Goal: Transaction & Acquisition: Book appointment/travel/reservation

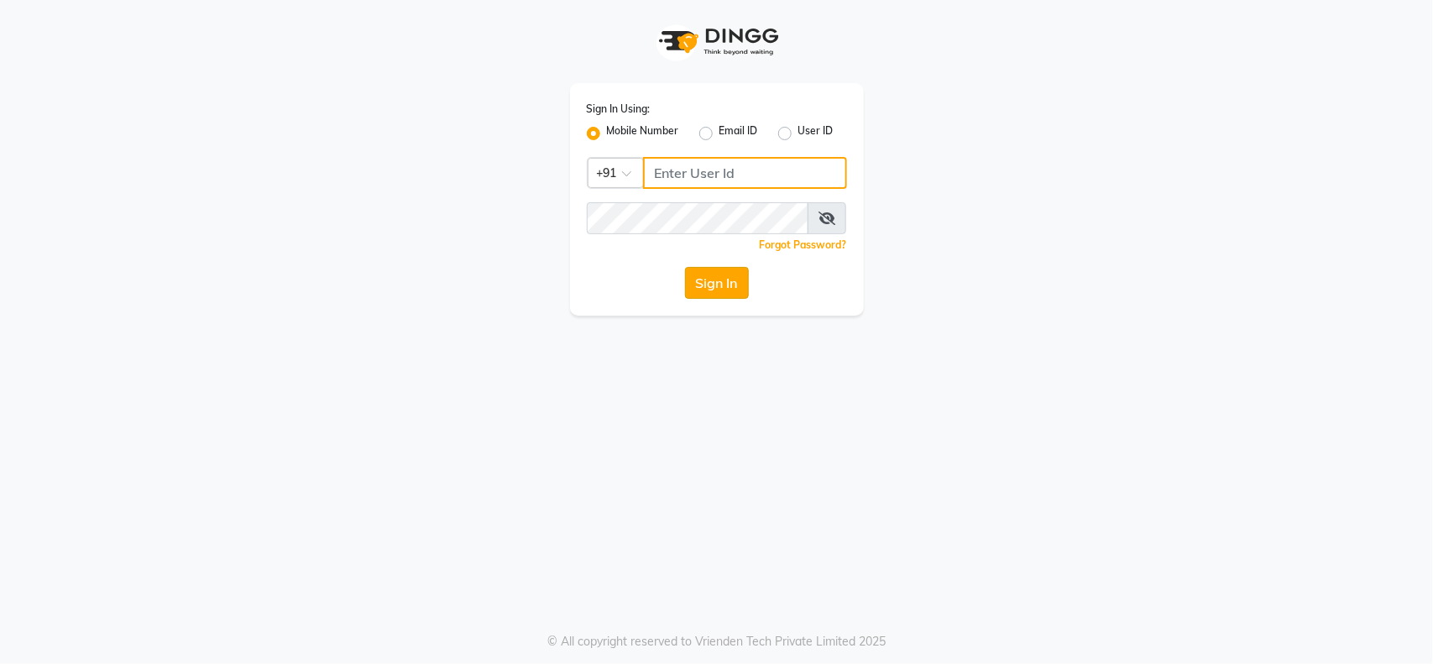
type input "9921216312"
click at [713, 285] on button "Sign In" at bounding box center [717, 283] width 64 height 32
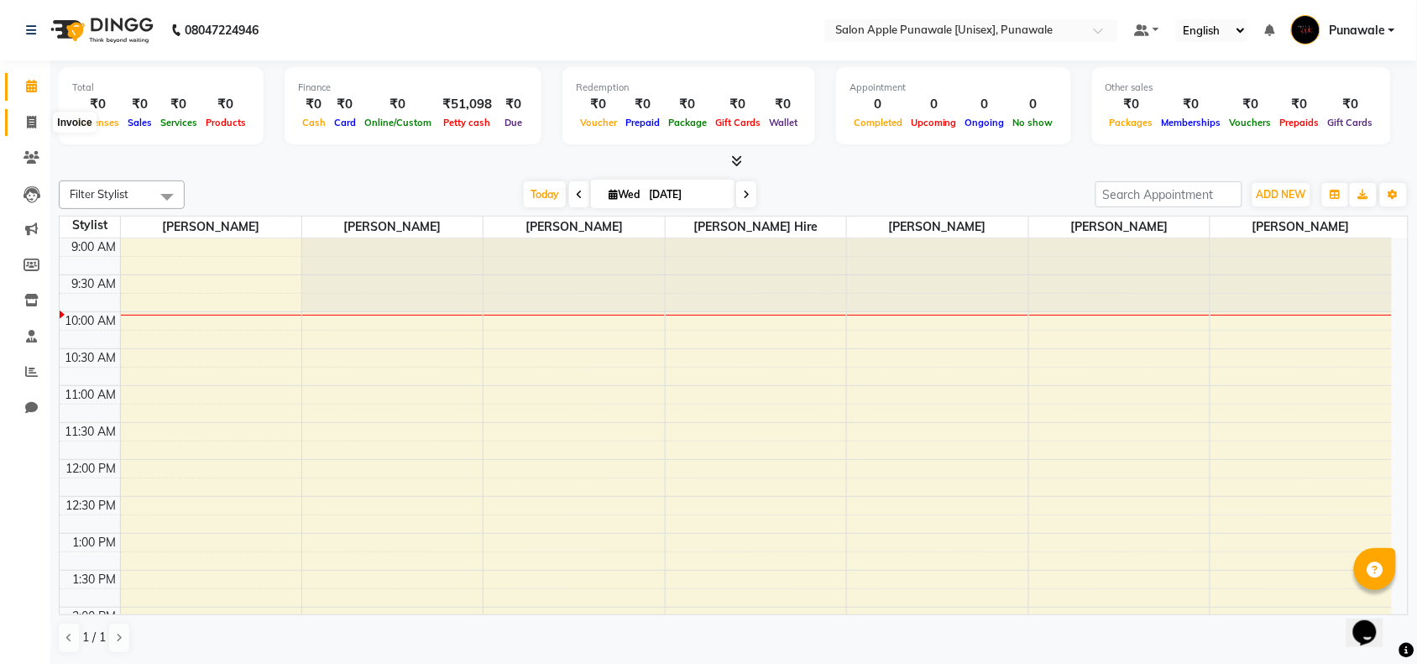
click at [19, 116] on span at bounding box center [31, 122] width 29 height 19
select select "5421"
select select "service"
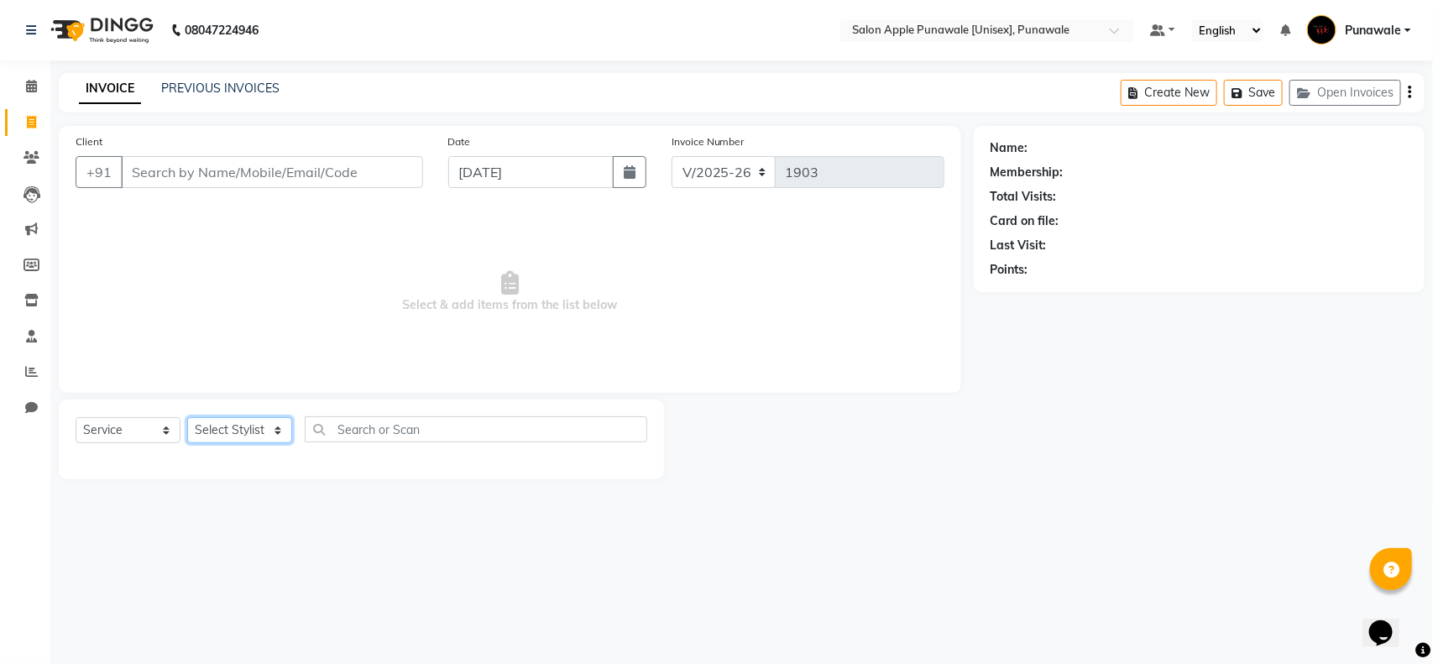
click at [204, 439] on select "Select Stylist [PERSON_NAME] Avi [PERSON_NAME] [PERSON_NAME] [PERSON_NAME] [PER…" at bounding box center [239, 430] width 105 height 26
select select "63297"
click at [187, 417] on select "Select Stylist [PERSON_NAME] Avi [PERSON_NAME] [PERSON_NAME] [PERSON_NAME] [PER…" at bounding box center [239, 430] width 105 height 26
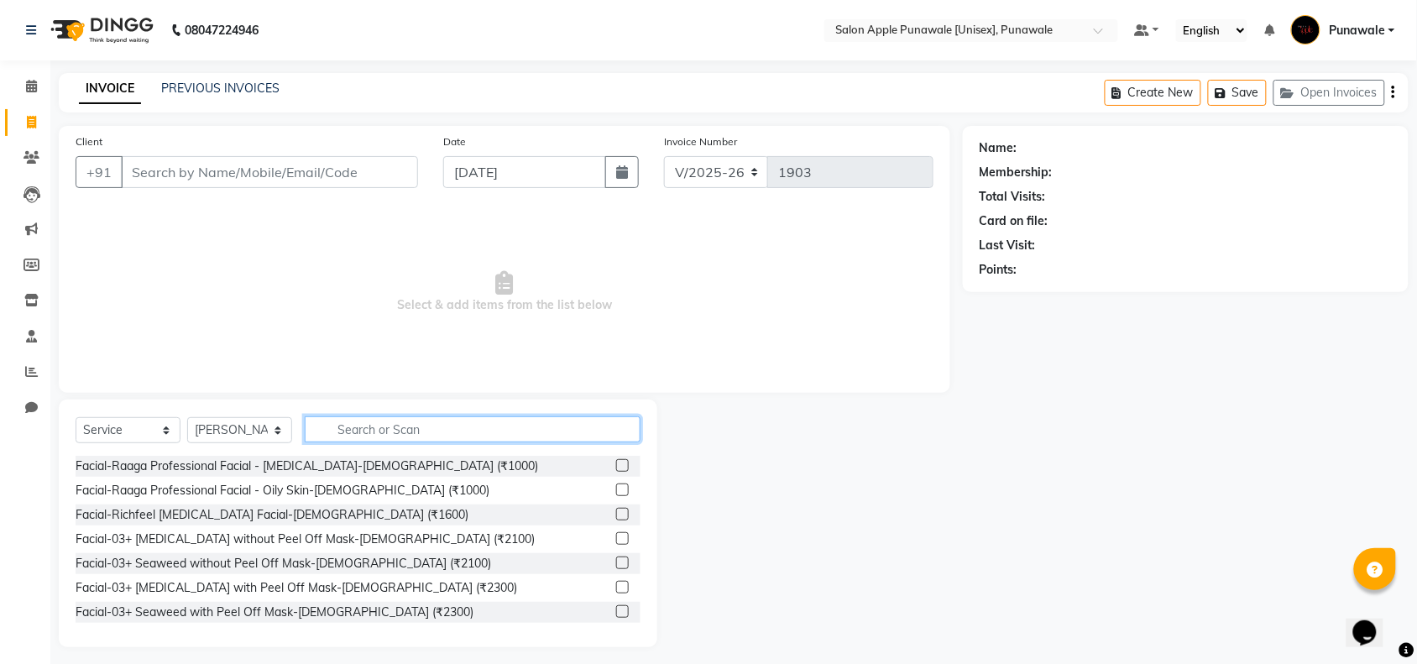
click at [408, 416] on input "text" at bounding box center [473, 429] width 336 height 26
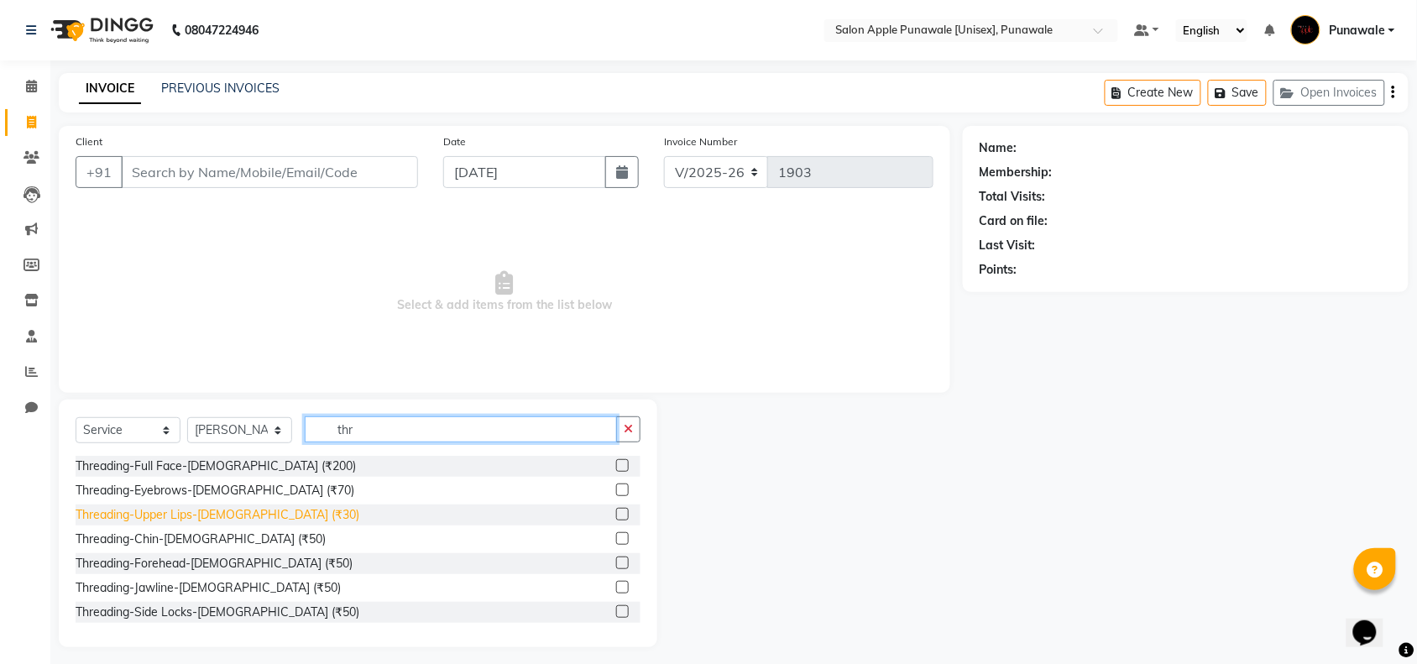
type input "thr"
click at [232, 512] on div "Threading-Upper Lips-[DEMOGRAPHIC_DATA] (₹30)" at bounding box center [218, 515] width 284 height 18
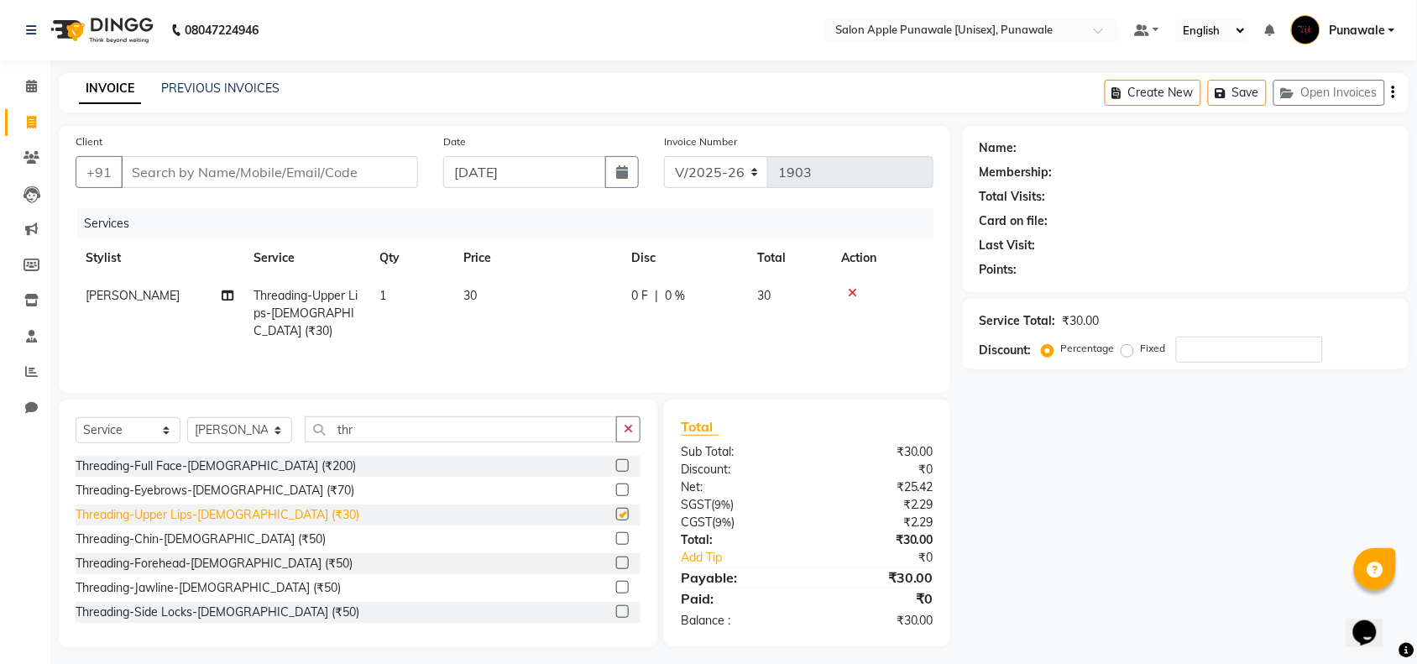
checkbox input "false"
click at [232, 170] on input "Client" at bounding box center [269, 172] width 297 height 32
type input "9"
type input "0"
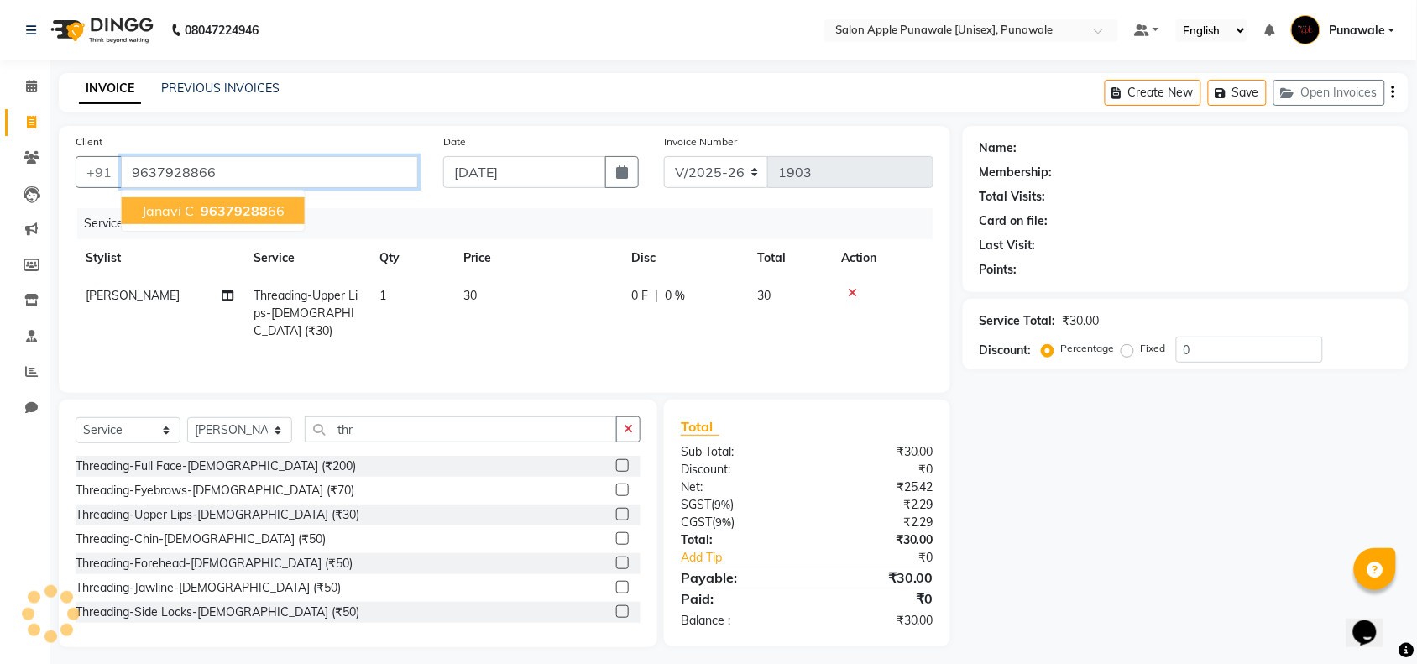
type input "9637928866"
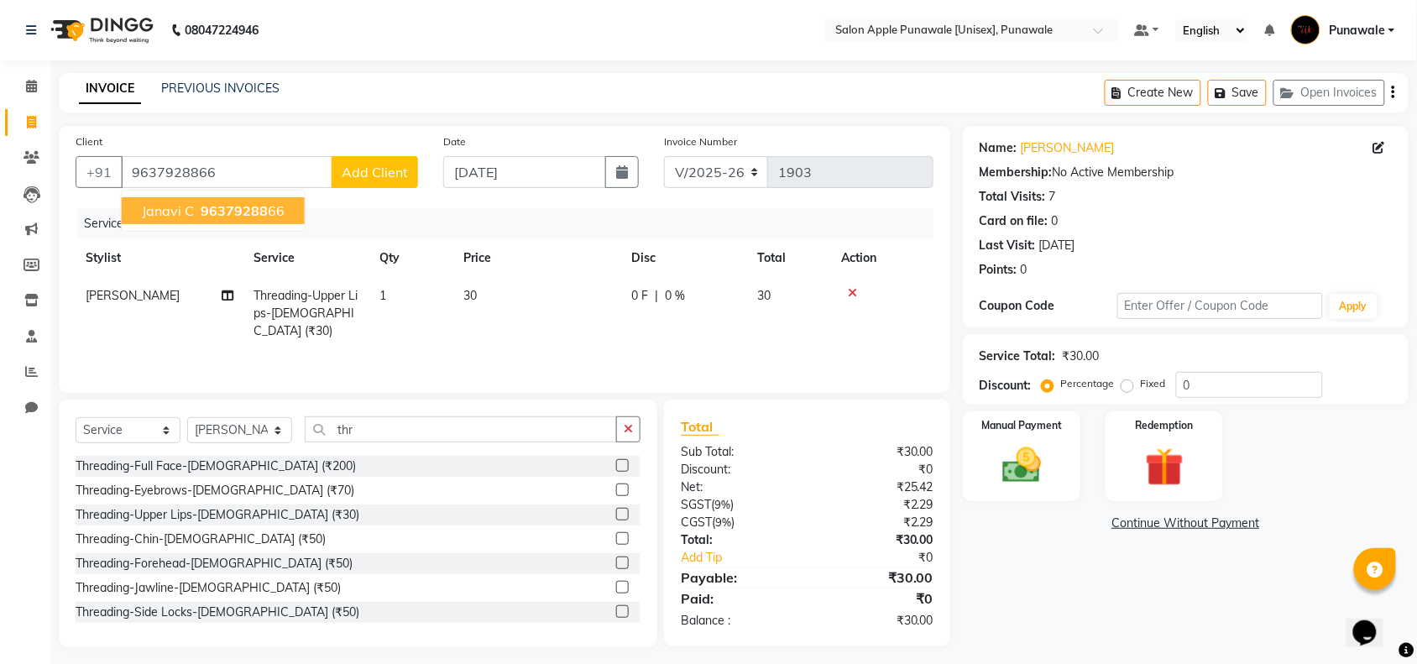
click at [191, 211] on span "janavi c" at bounding box center [168, 210] width 52 height 17
click at [1060, 467] on div "Manual Payment" at bounding box center [1021, 457] width 123 height 94
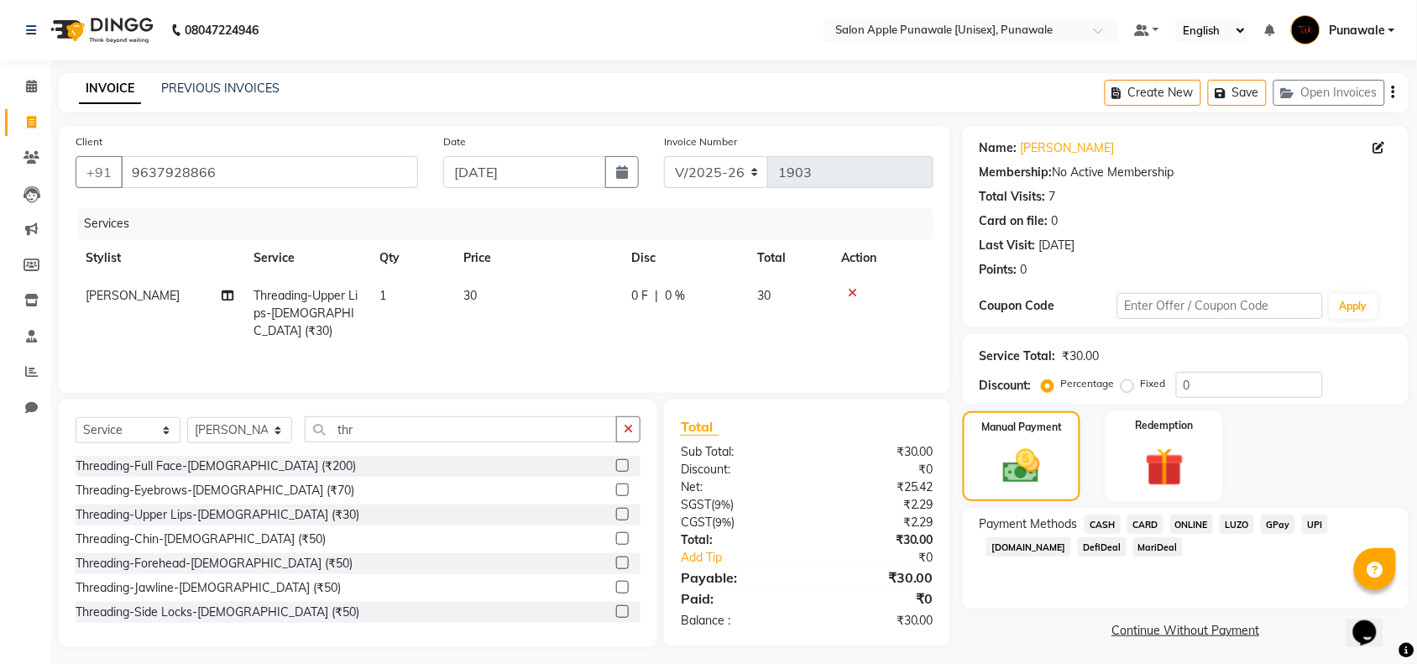
click at [1180, 513] on div "Payment Methods CASH CARD ONLINE LUZO GPay UPI [DOMAIN_NAME] DefiDeal MariDeal" at bounding box center [1186, 558] width 446 height 101
click at [1192, 527] on span "ONLINE" at bounding box center [1192, 523] width 44 height 19
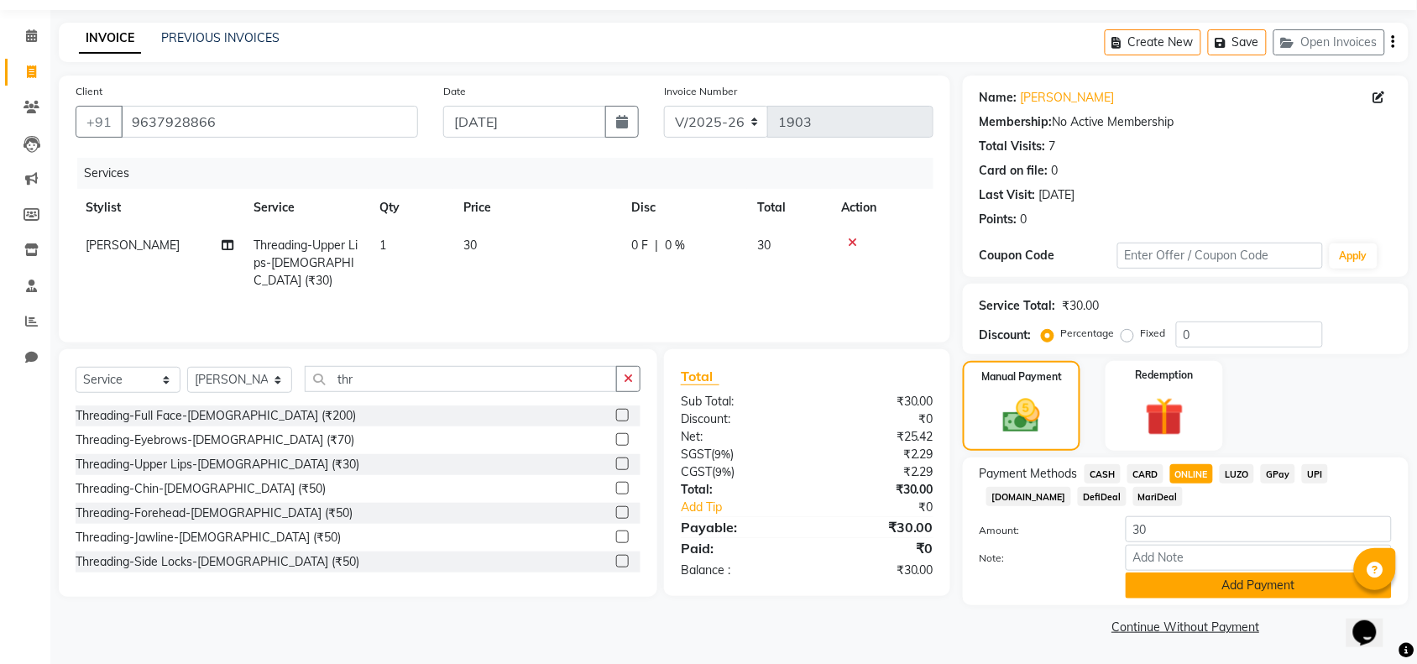
click at [1184, 580] on button "Add Payment" at bounding box center [1258, 585] width 266 height 26
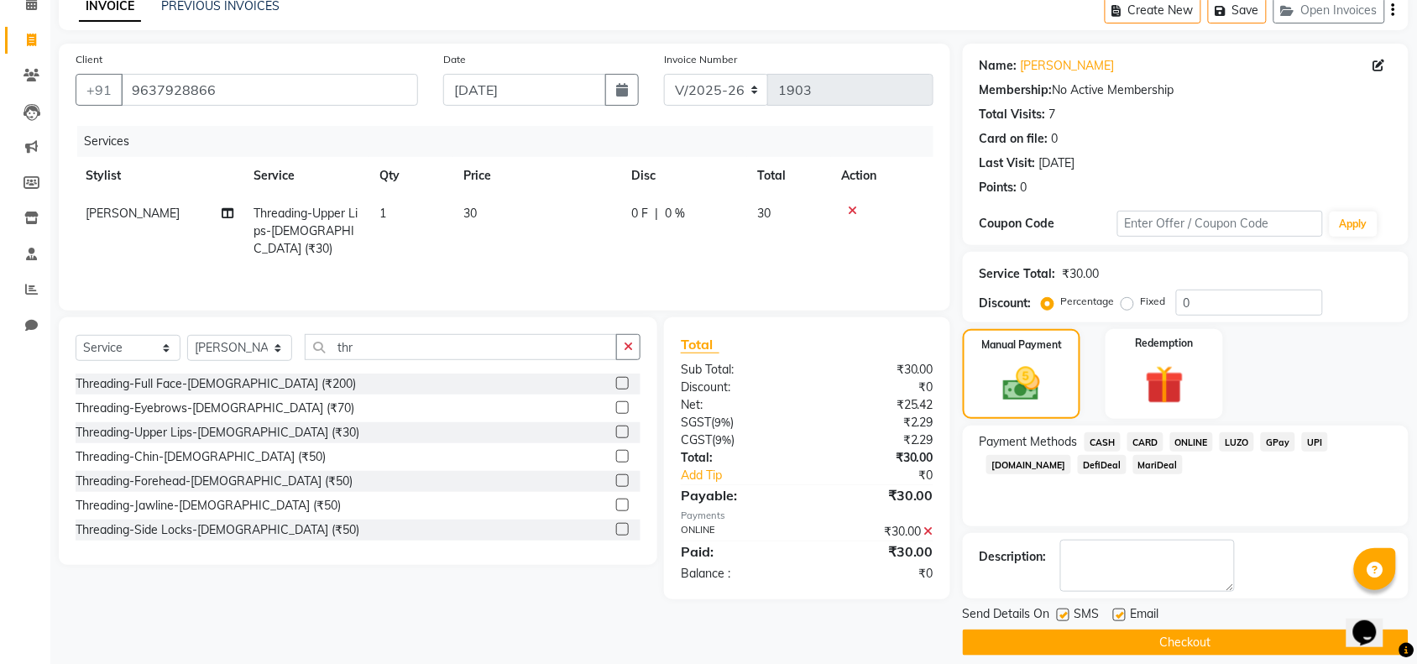
scroll to position [99, 0]
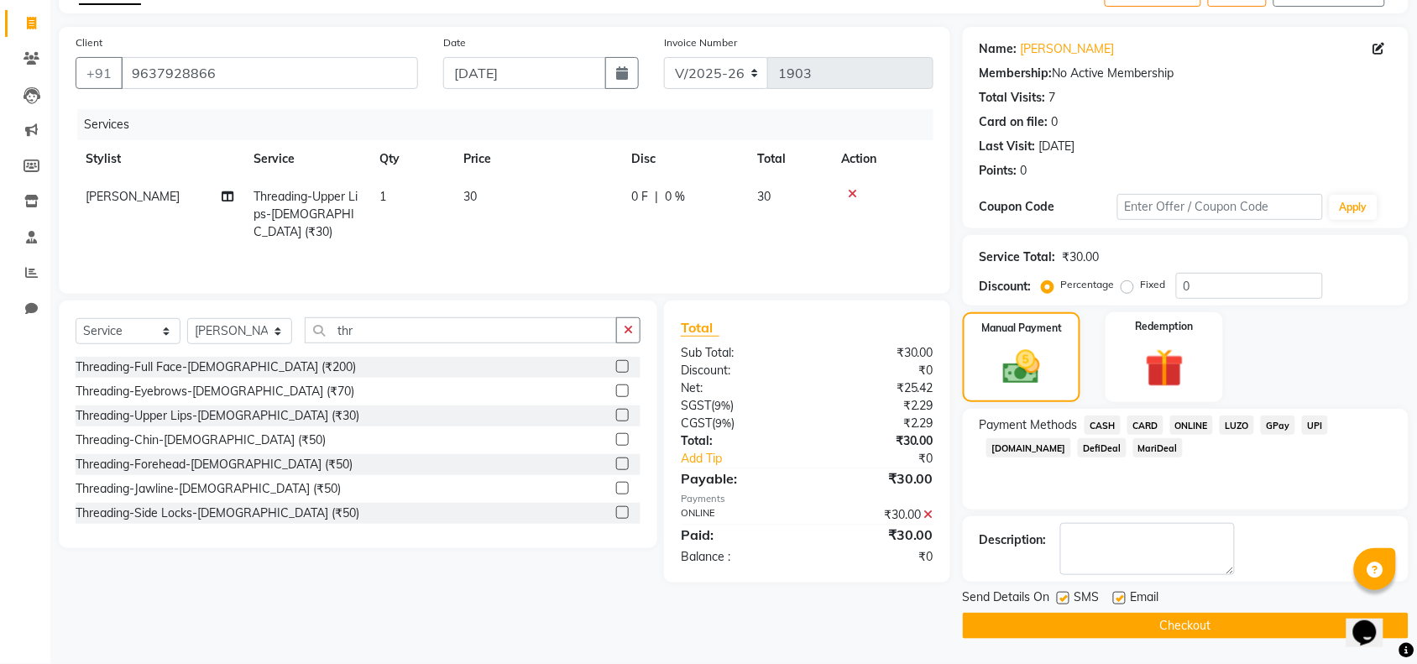
click at [1154, 631] on button "Checkout" at bounding box center [1186, 626] width 446 height 26
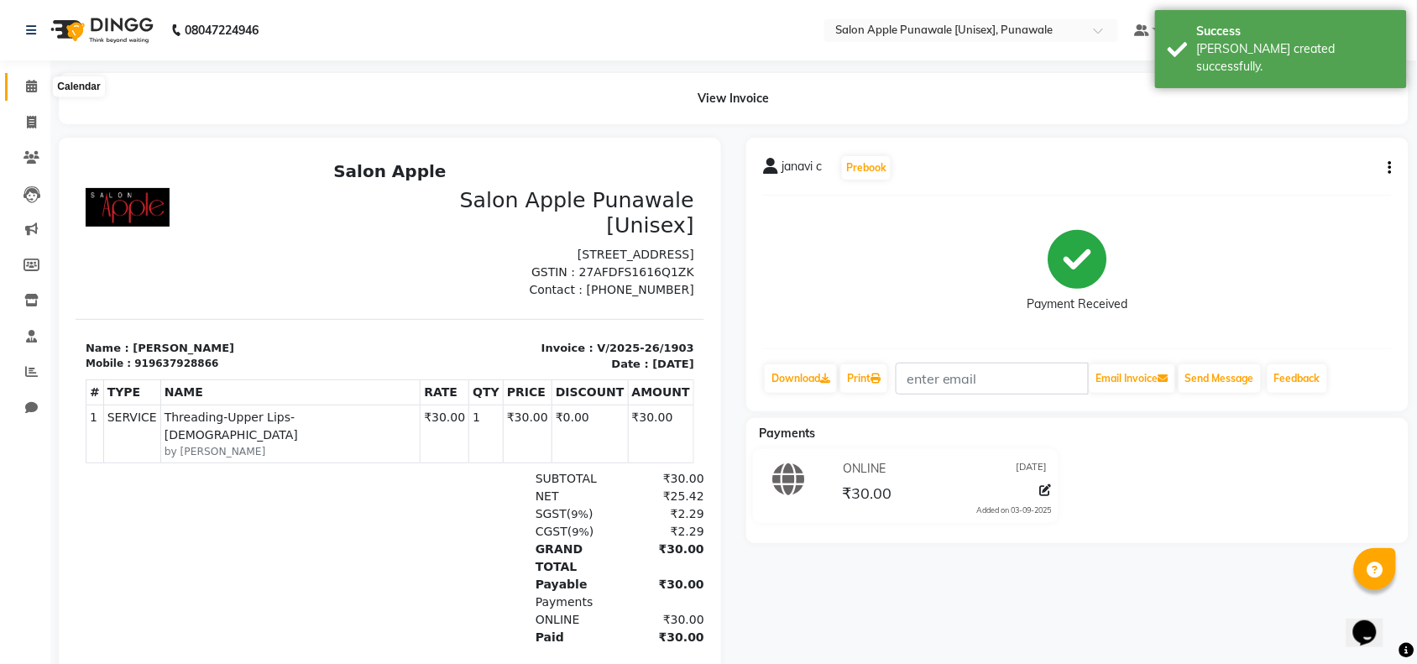
click at [26, 85] on icon at bounding box center [31, 86] width 11 height 13
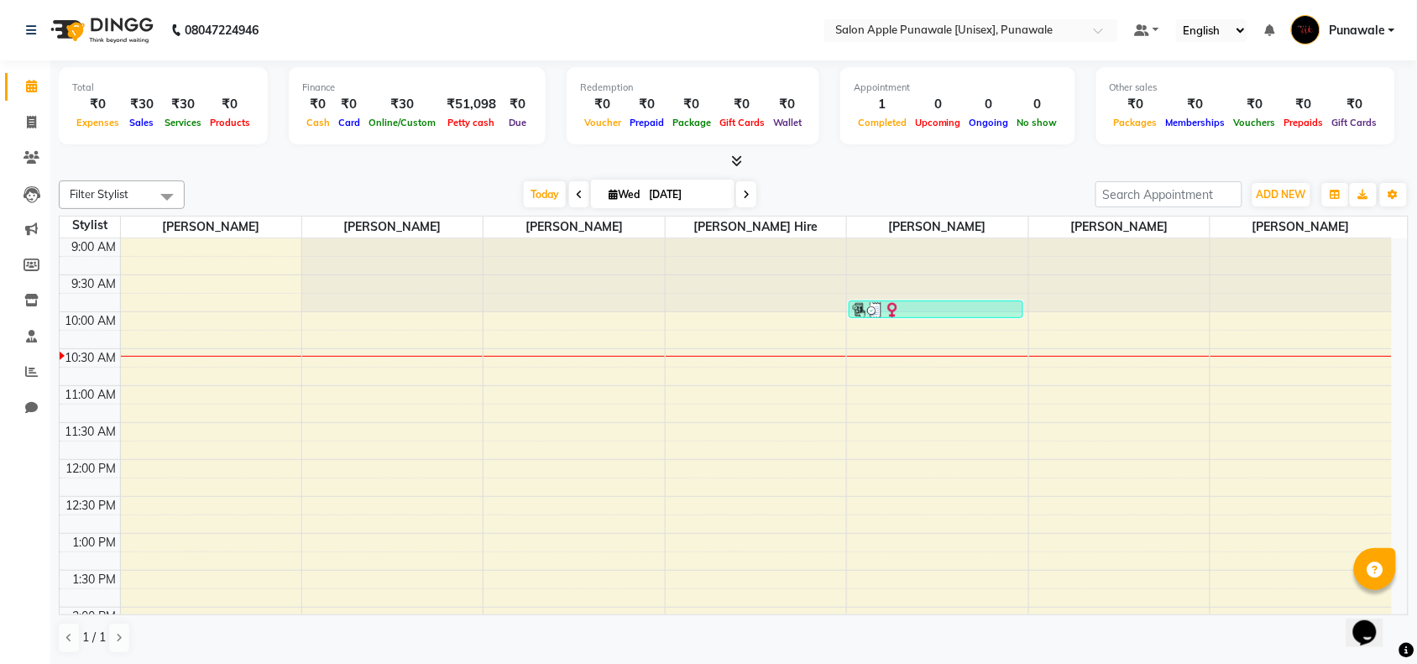
scroll to position [105, 0]
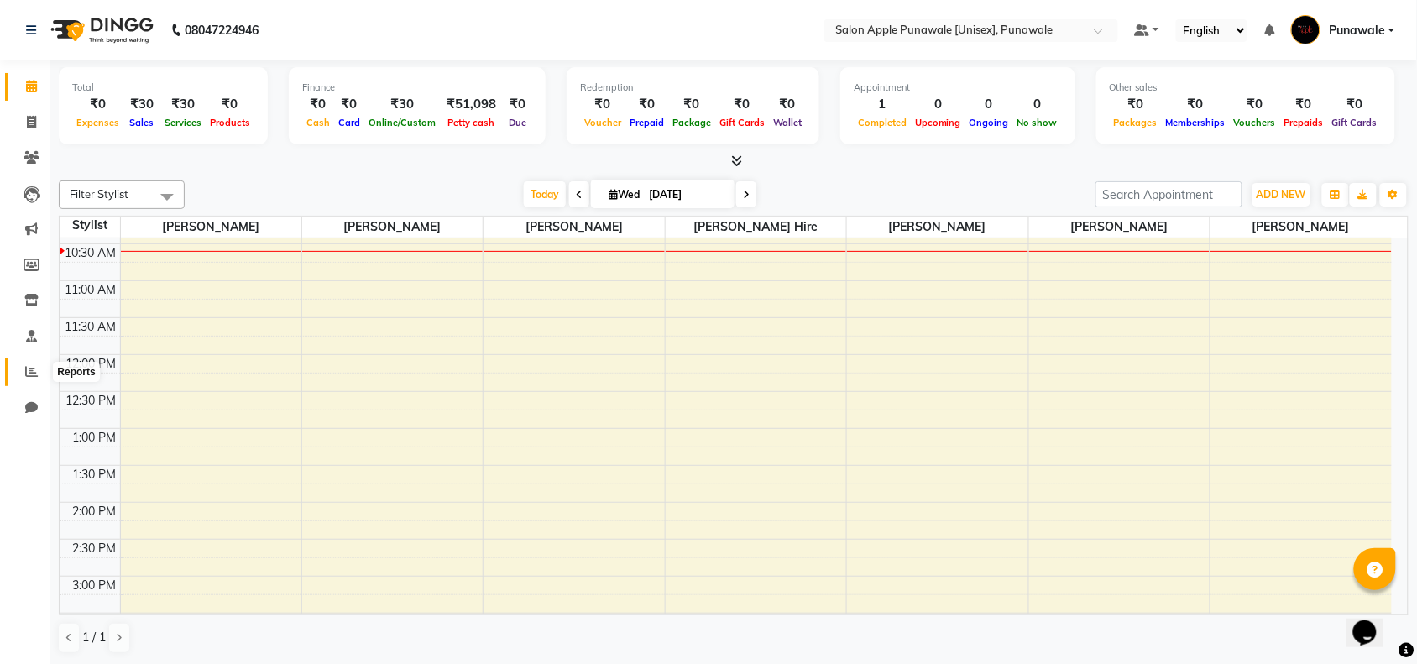
click at [27, 367] on icon at bounding box center [31, 371] width 13 height 13
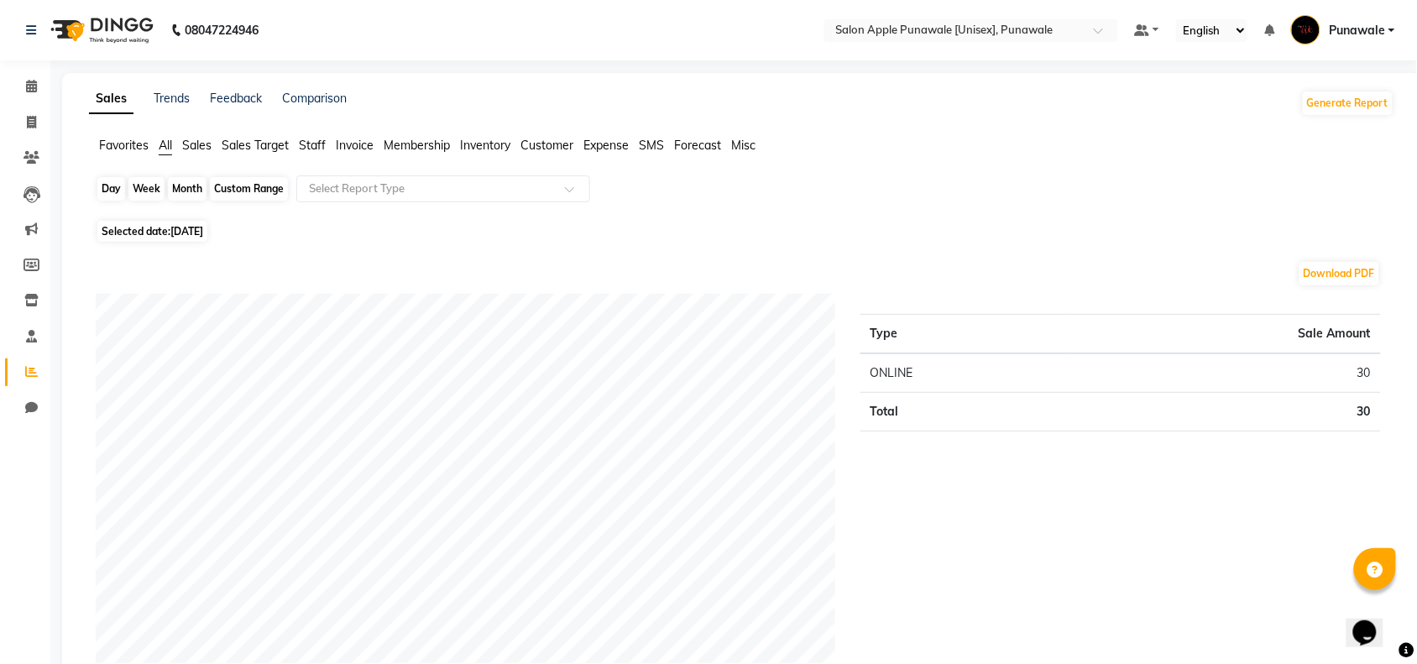
click at [106, 190] on div "Day" at bounding box center [111, 188] width 28 height 23
select select "9"
select select "2025"
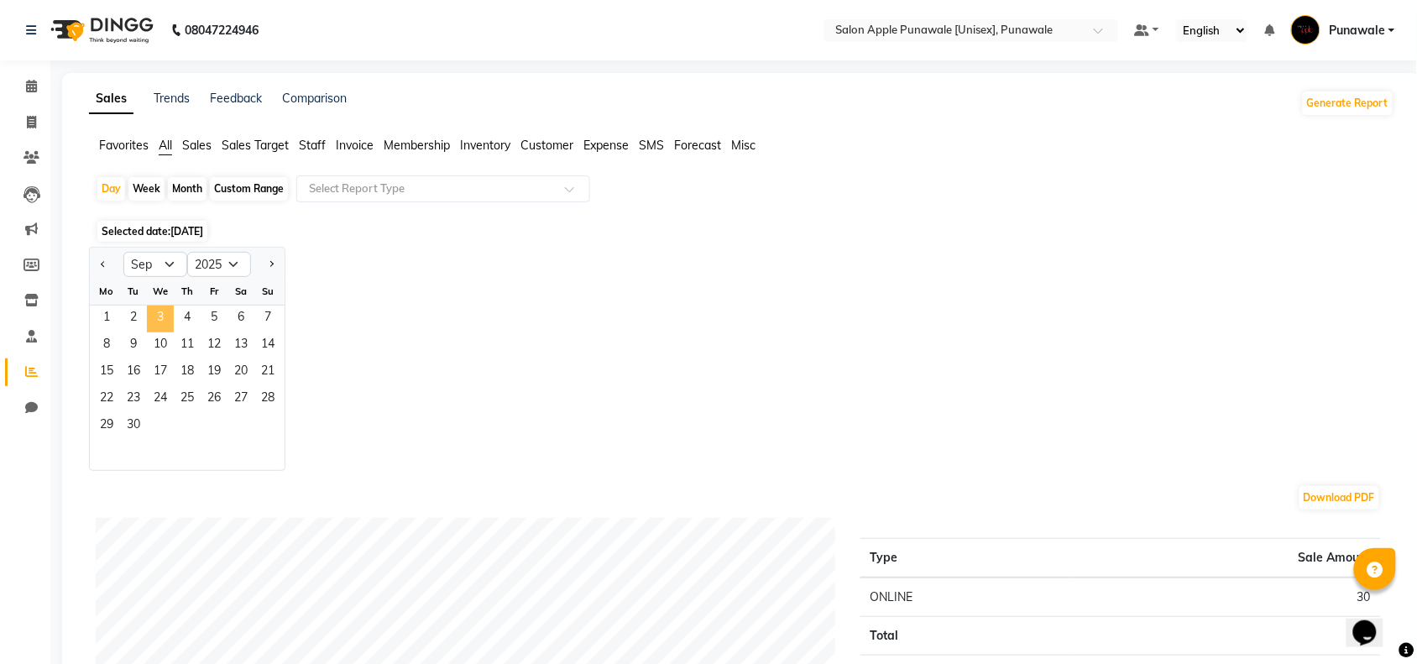
click at [164, 315] on span "3" at bounding box center [160, 318] width 27 height 27
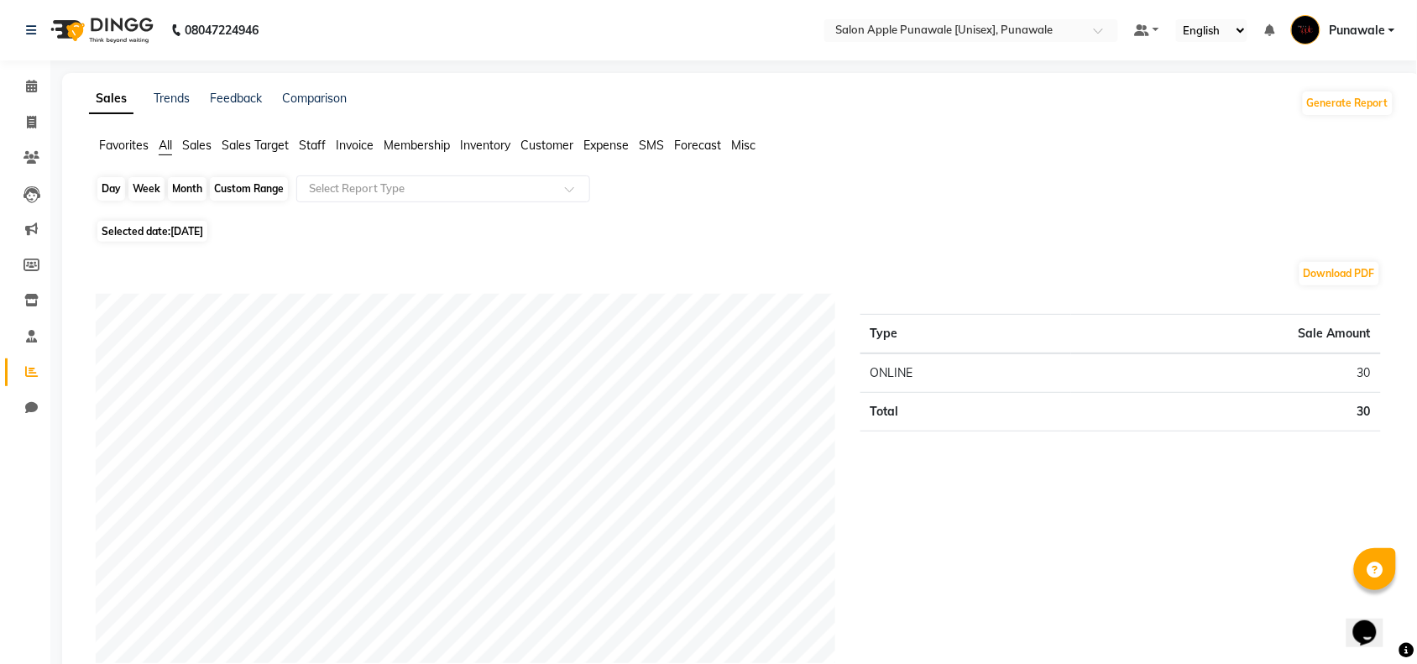
click at [111, 183] on div "Day" at bounding box center [111, 188] width 28 height 23
select select "9"
select select "2025"
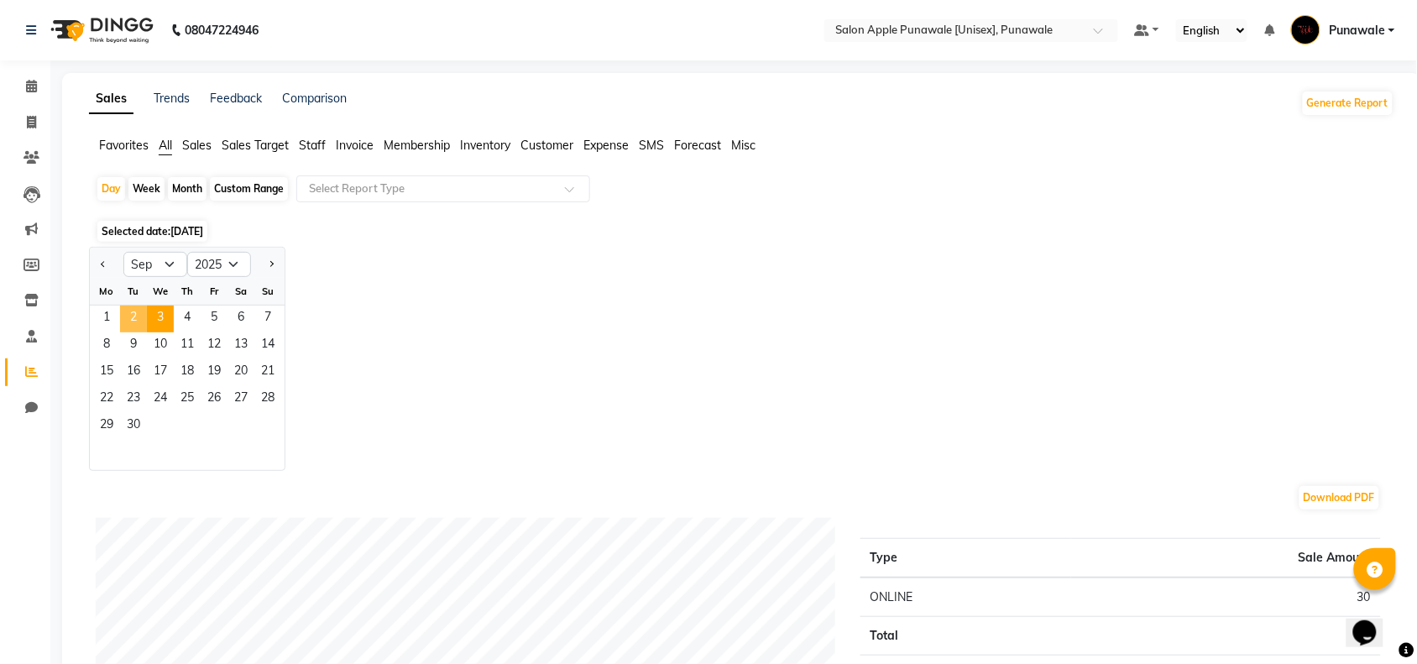
click at [124, 319] on span "2" at bounding box center [133, 318] width 27 height 27
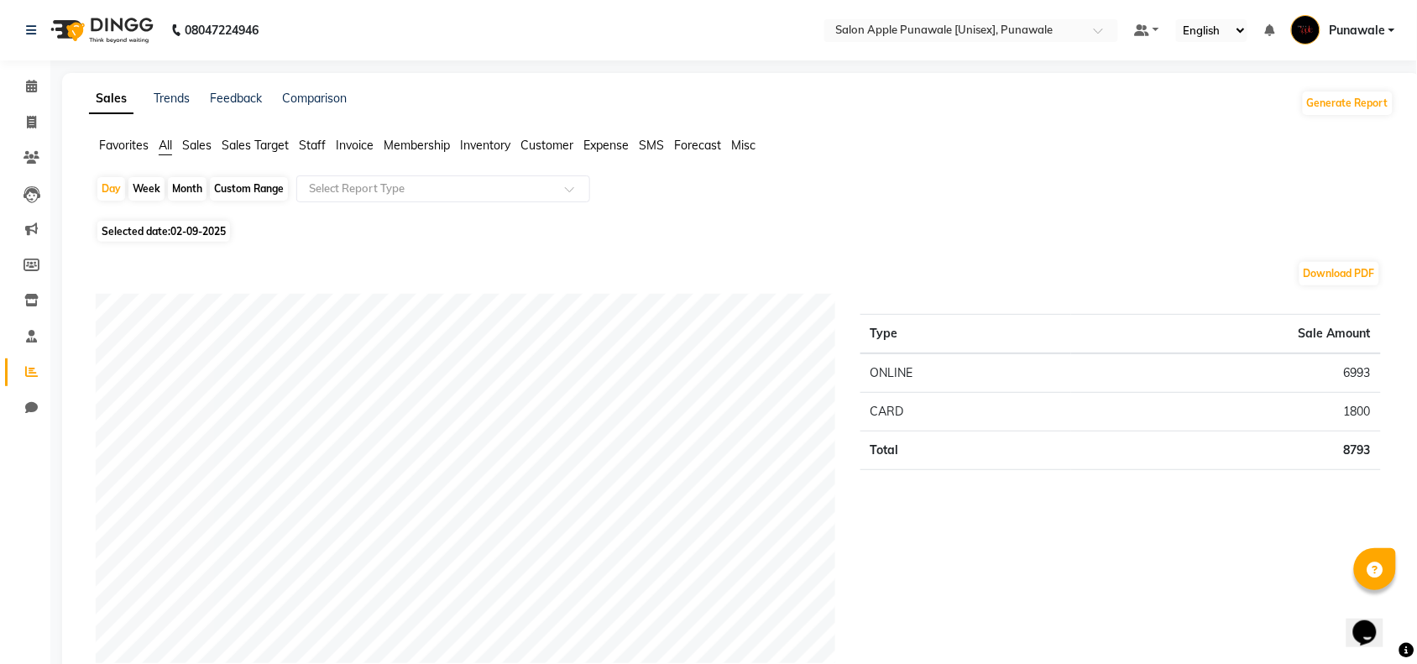
click at [321, 138] on span "Staff" at bounding box center [312, 145] width 27 height 15
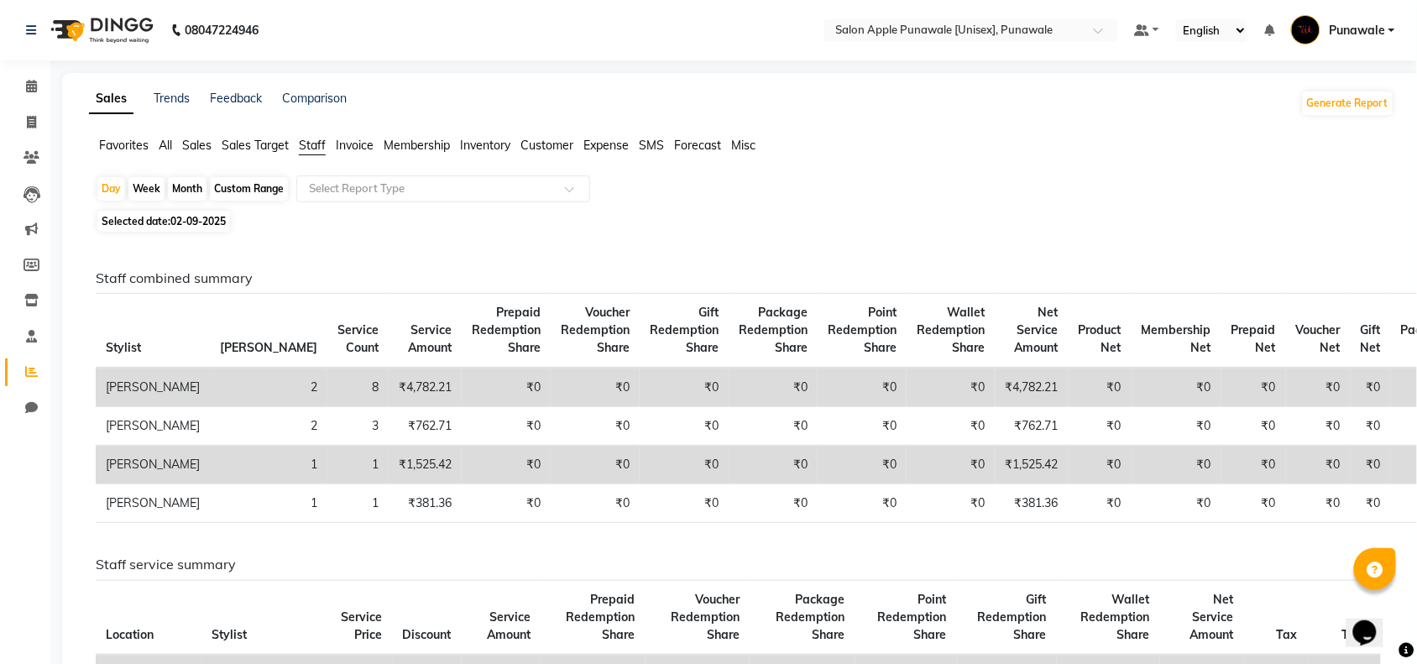
click at [181, 186] on div "Month" at bounding box center [187, 188] width 39 height 23
select select "9"
select select "2025"
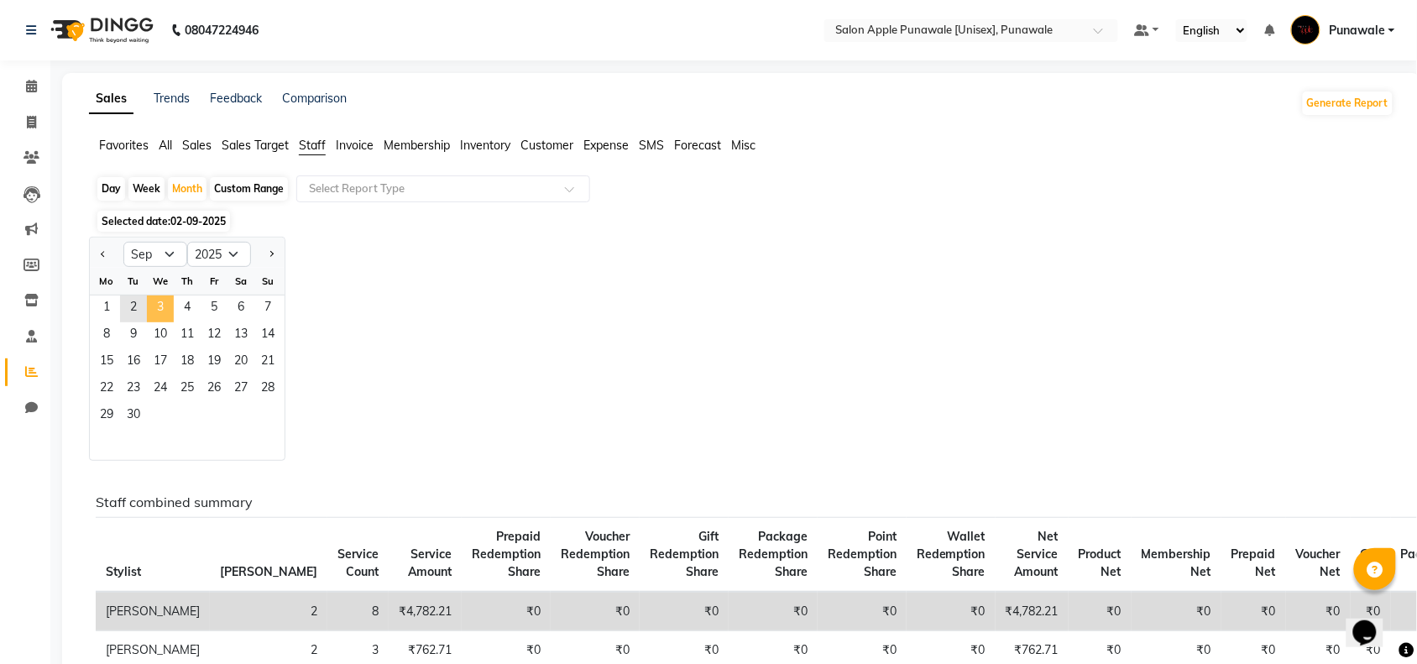
click at [148, 313] on span "3" at bounding box center [160, 308] width 27 height 27
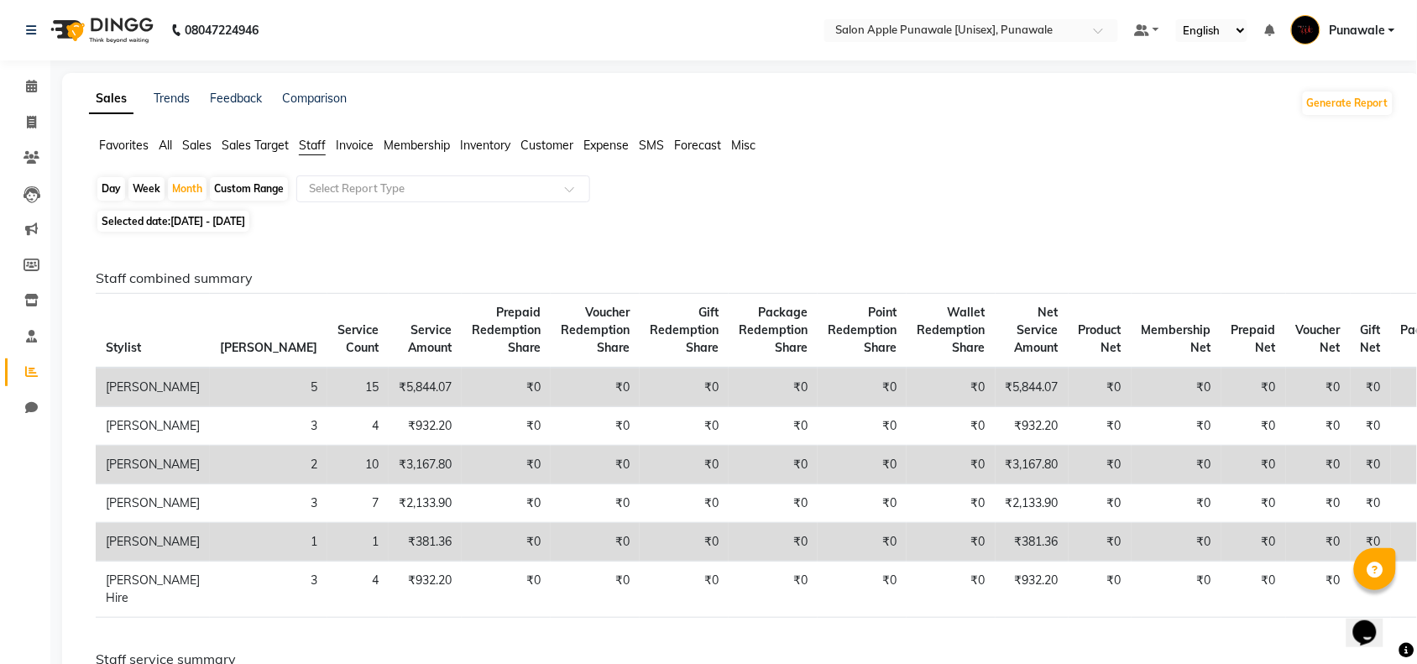
click at [317, 152] on span "Staff" at bounding box center [312, 145] width 27 height 15
click at [31, 91] on icon at bounding box center [31, 86] width 11 height 13
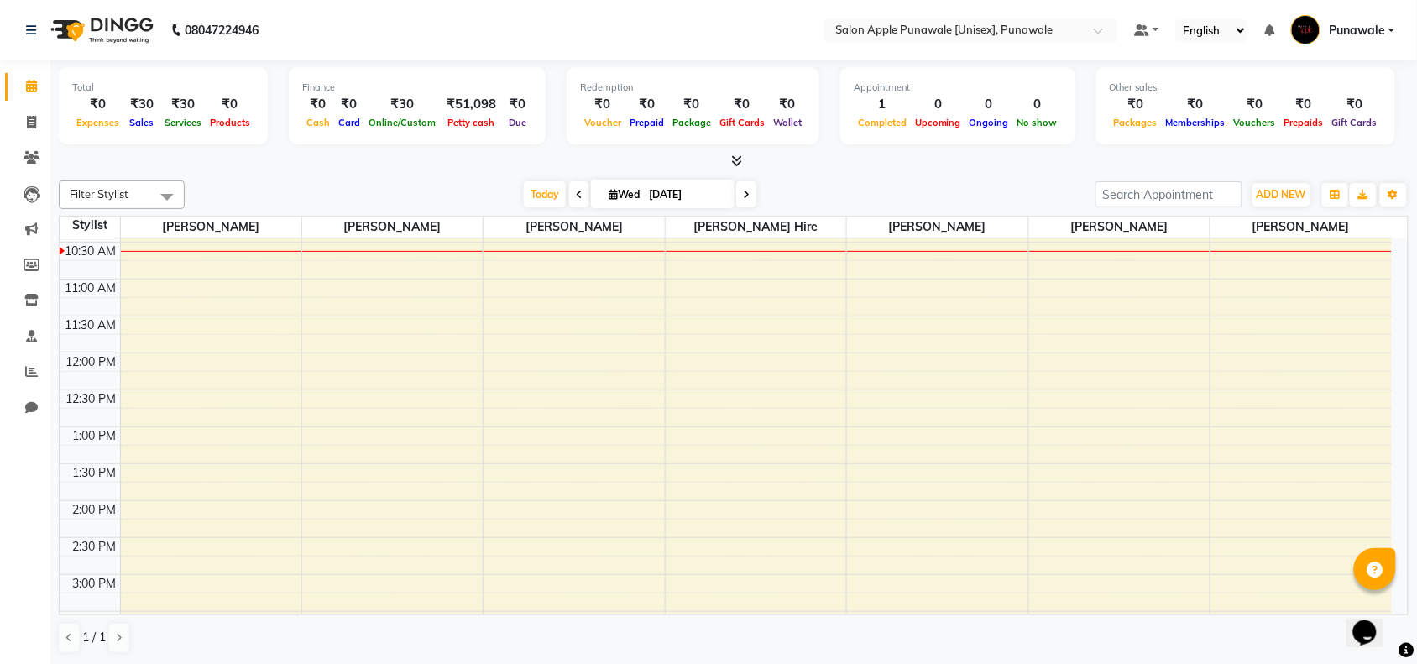
scroll to position [105, 0]
click at [577, 199] on icon at bounding box center [579, 195] width 7 height 10
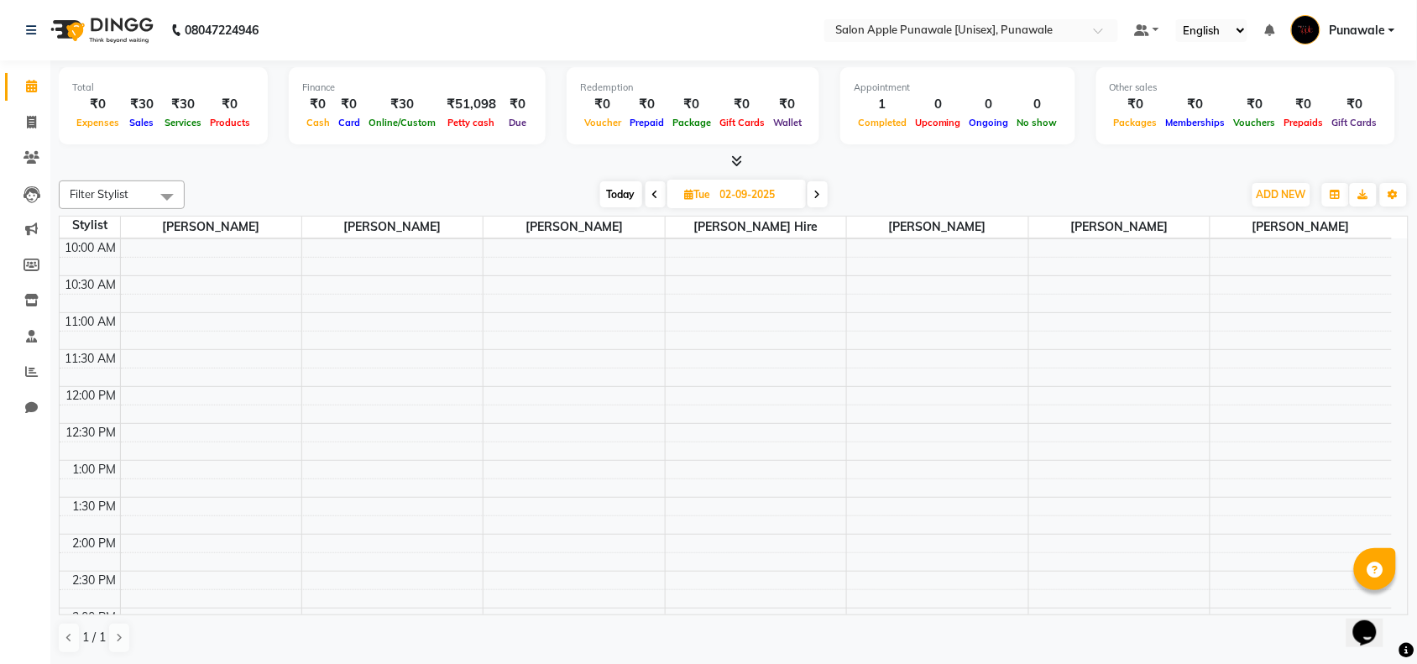
scroll to position [0, 0]
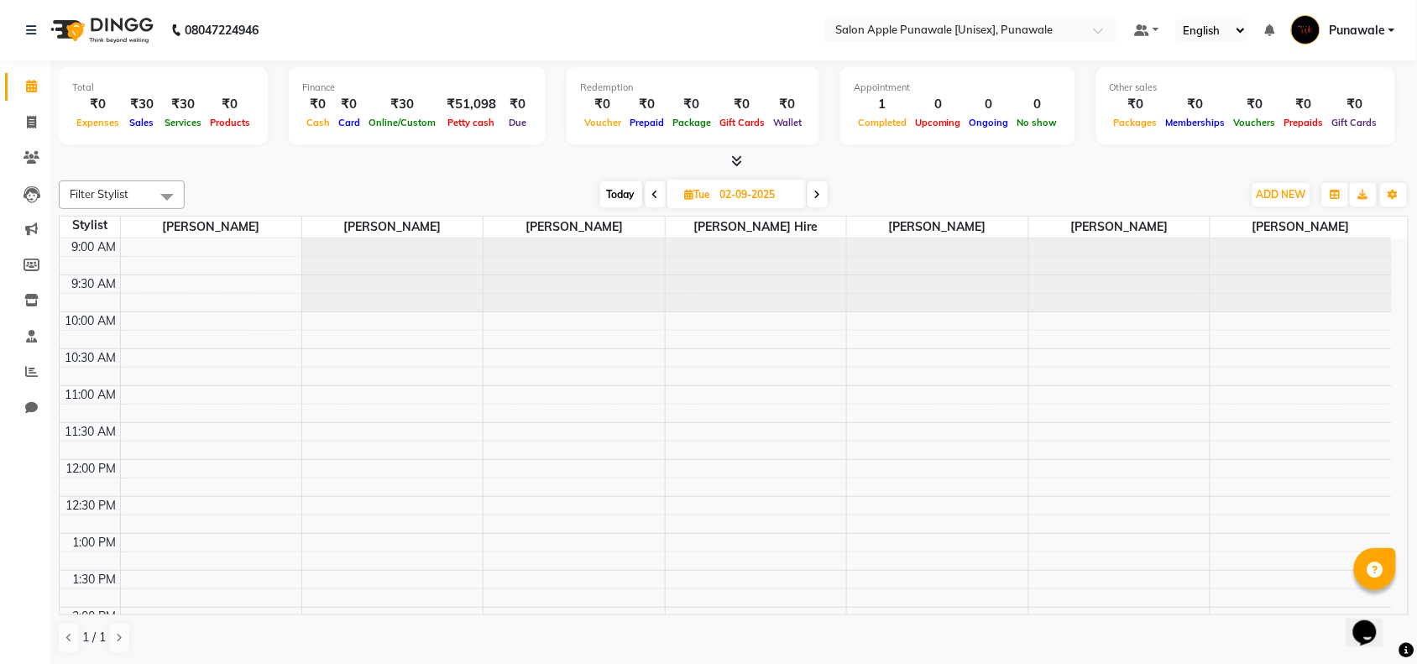
click at [822, 197] on span at bounding box center [817, 194] width 20 height 26
type input "[DATE]"
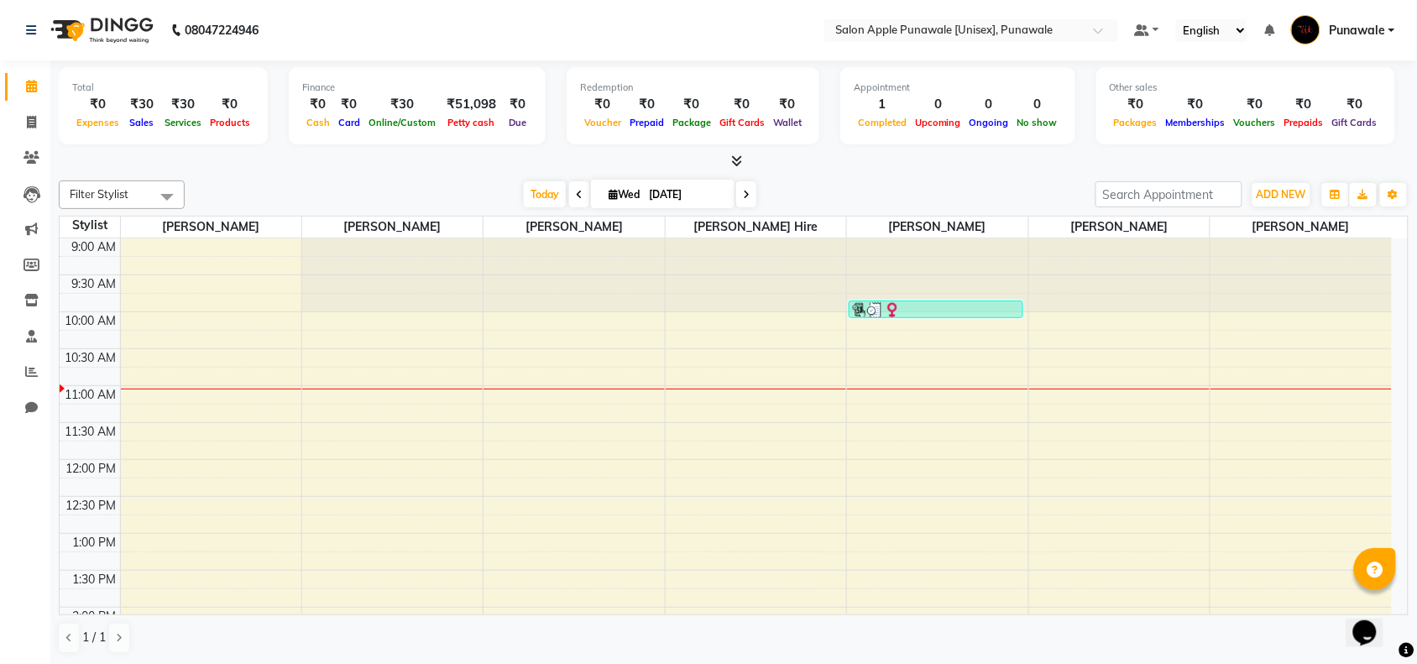
scroll to position [105, 0]
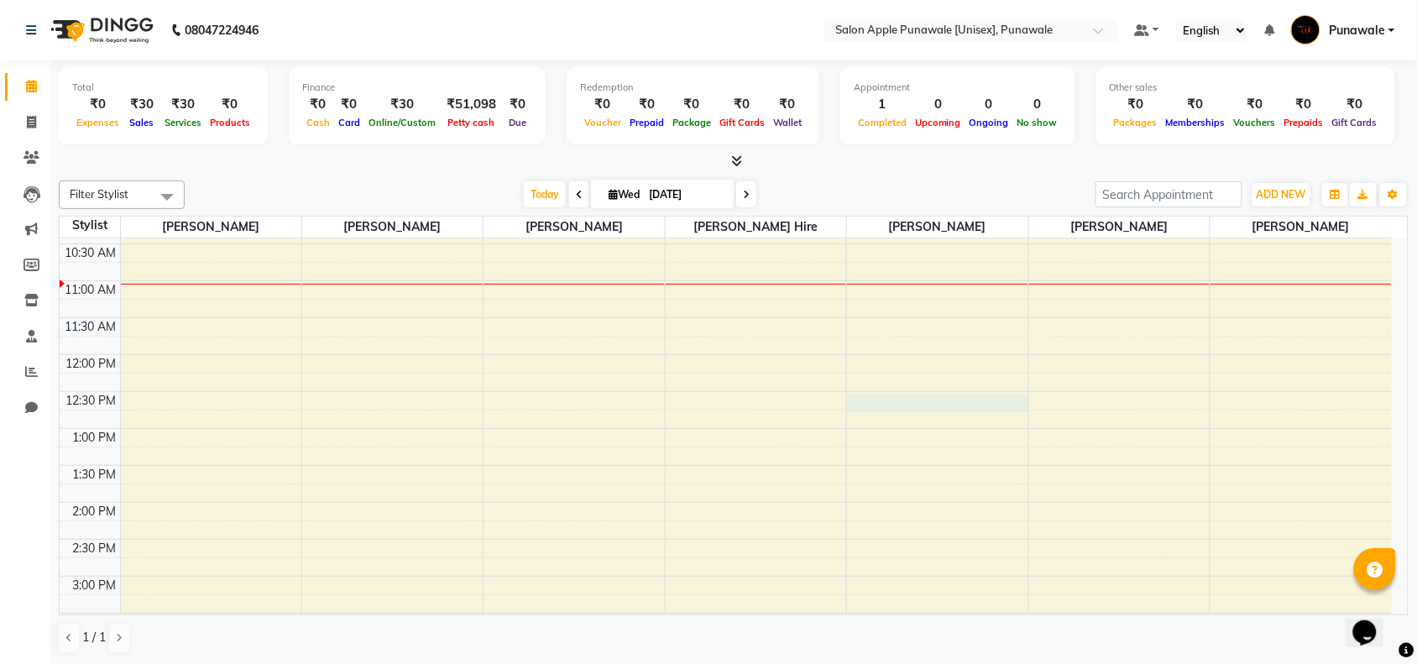
click at [902, 412] on div "9:00 AM 9:30 AM 10:00 AM 10:30 AM 11:00 AM 11:30 AM 12:00 PM 12:30 PM 1:00 PM 1…" at bounding box center [726, 649] width 1332 height 1033
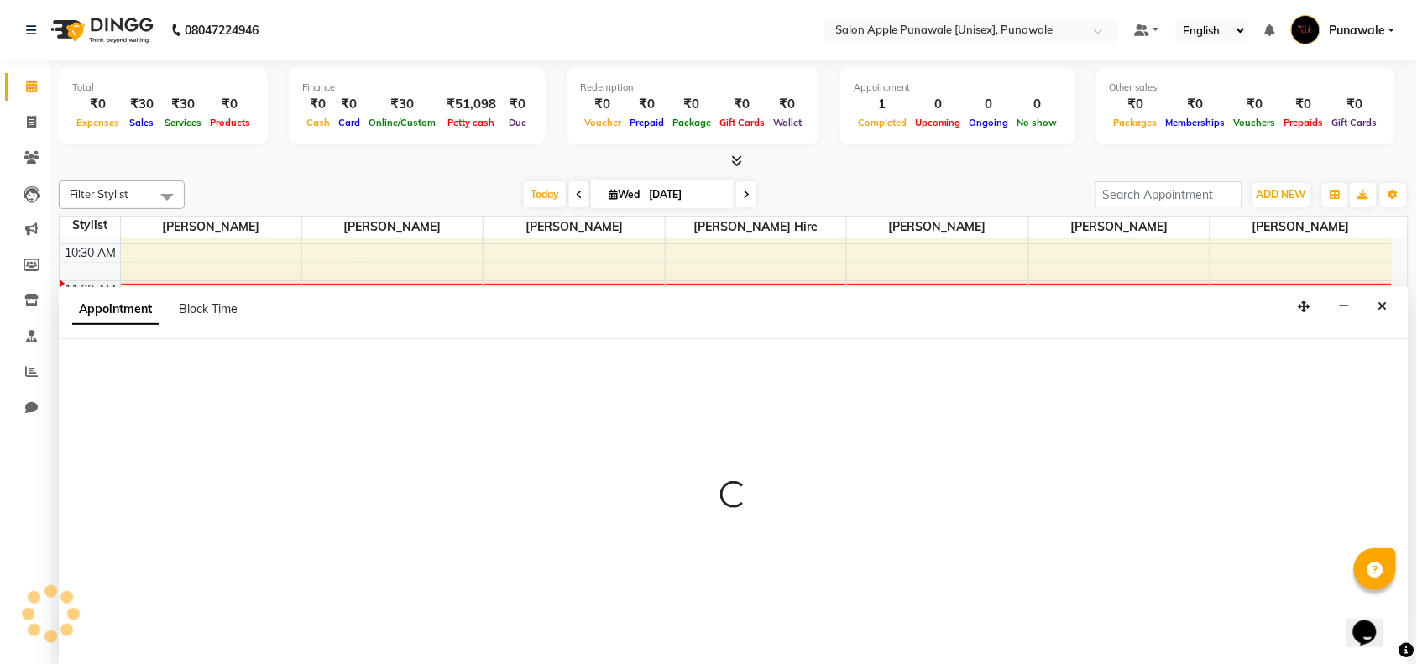
scroll to position [1, 0]
select select "63297"
select select "750"
select select "tentative"
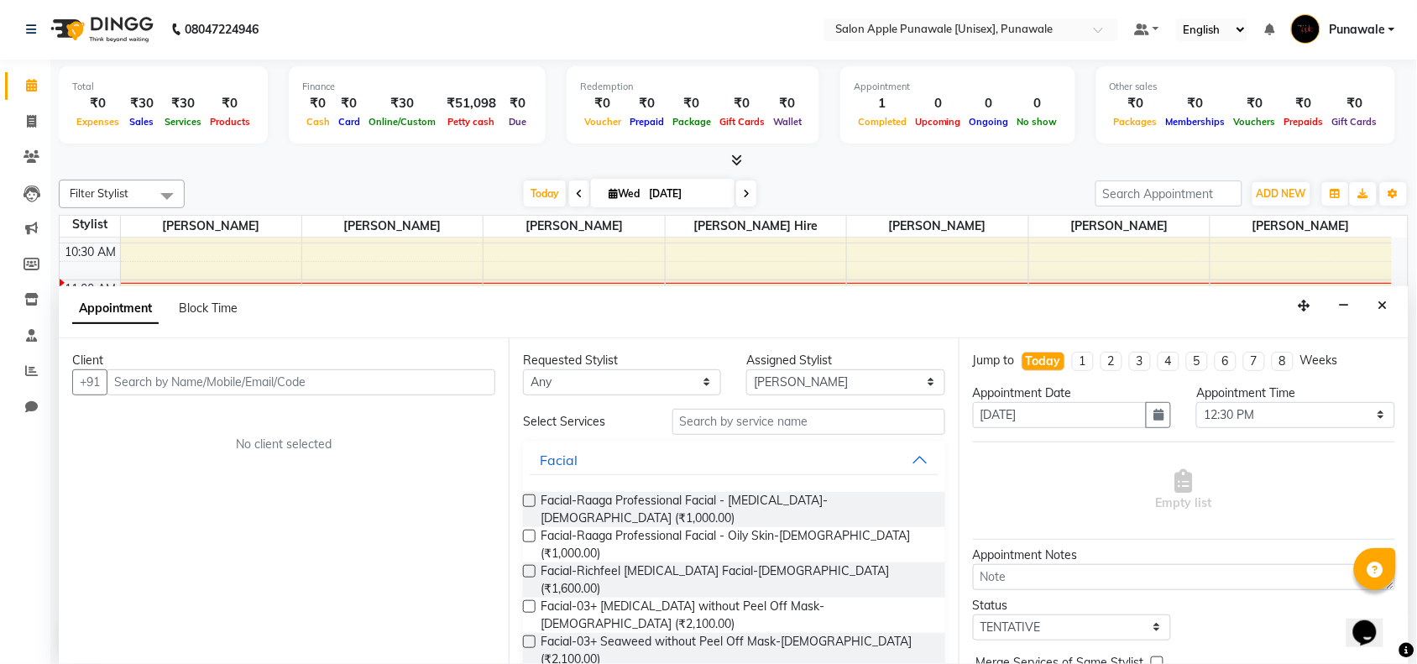
click at [342, 358] on div "Client" at bounding box center [283, 361] width 423 height 18
click at [269, 376] on input "text" at bounding box center [301, 382] width 389 height 26
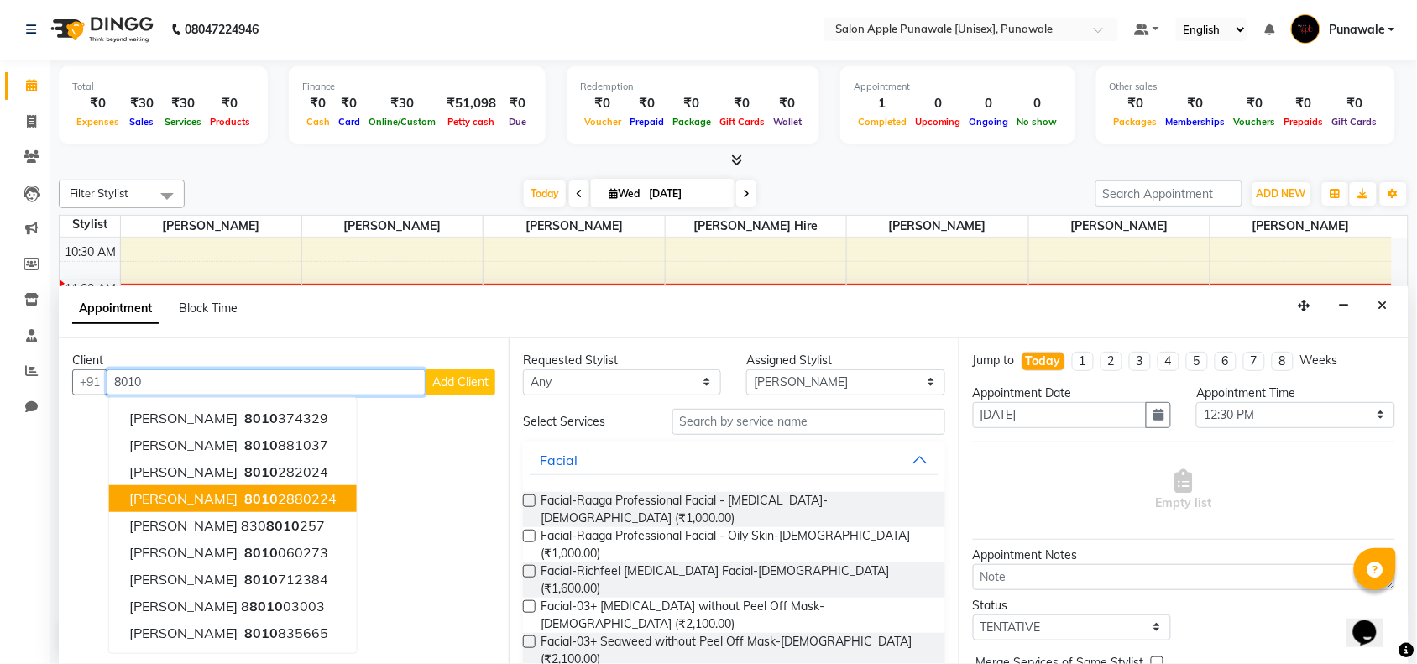
click at [174, 495] on span "[PERSON_NAME]" at bounding box center [183, 498] width 108 height 17
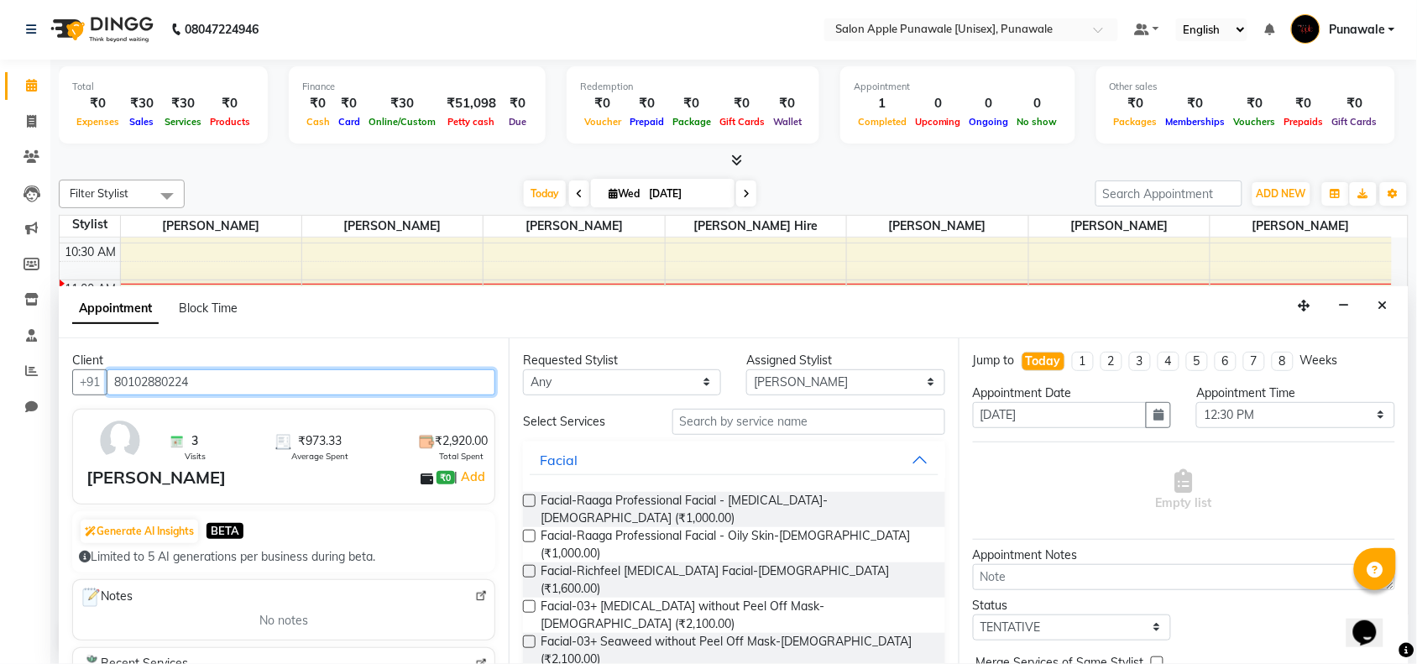
type input "80102880224"
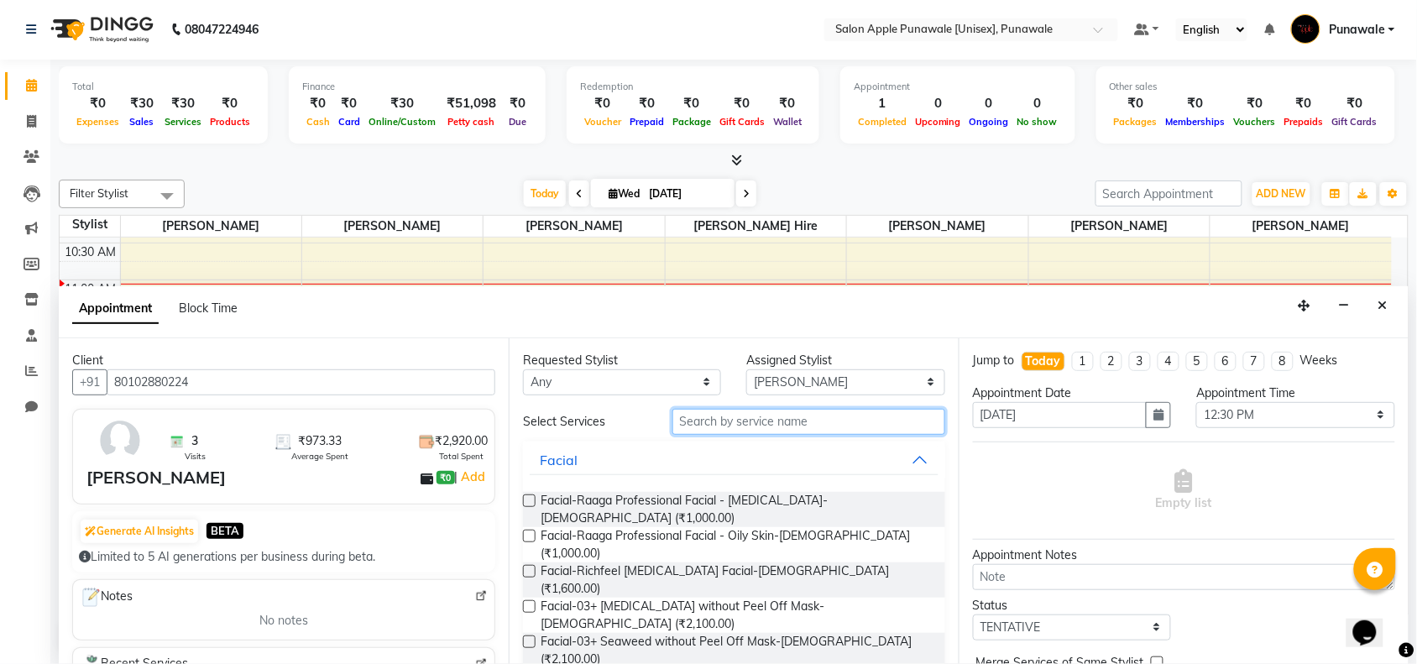
click at [762, 429] on input "text" at bounding box center [808, 422] width 273 height 26
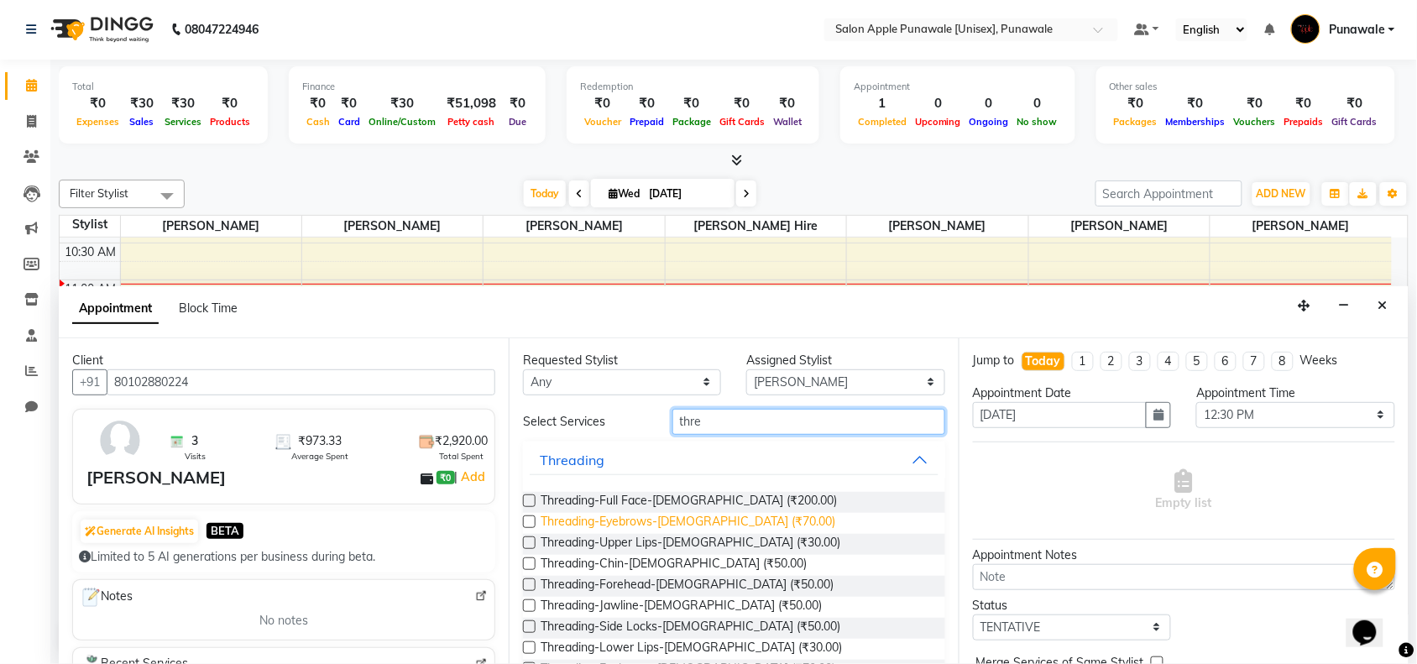
type input "thre"
click at [702, 514] on span "Threading-Eyebrows-[DEMOGRAPHIC_DATA] (₹70.00)" at bounding box center [687, 523] width 295 height 21
checkbox input "false"
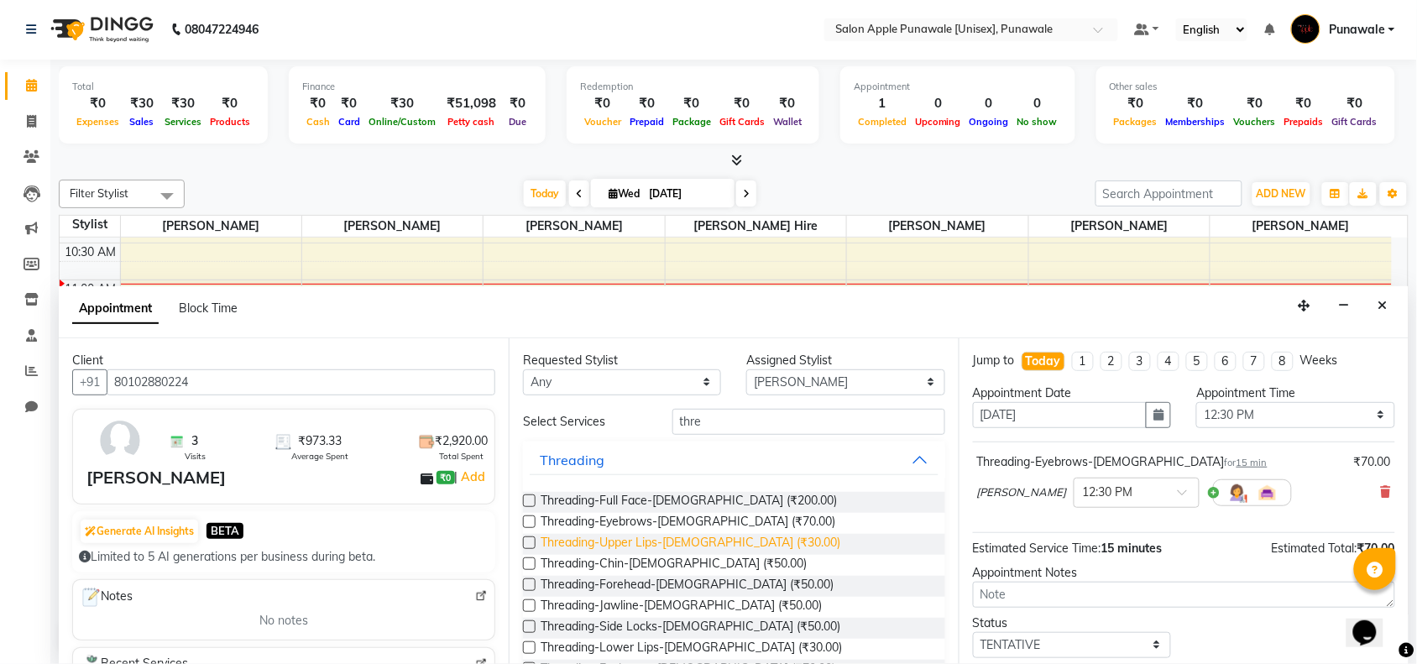
click at [674, 538] on span "Threading-Upper Lips-[DEMOGRAPHIC_DATA] (₹30.00)" at bounding box center [690, 544] width 300 height 21
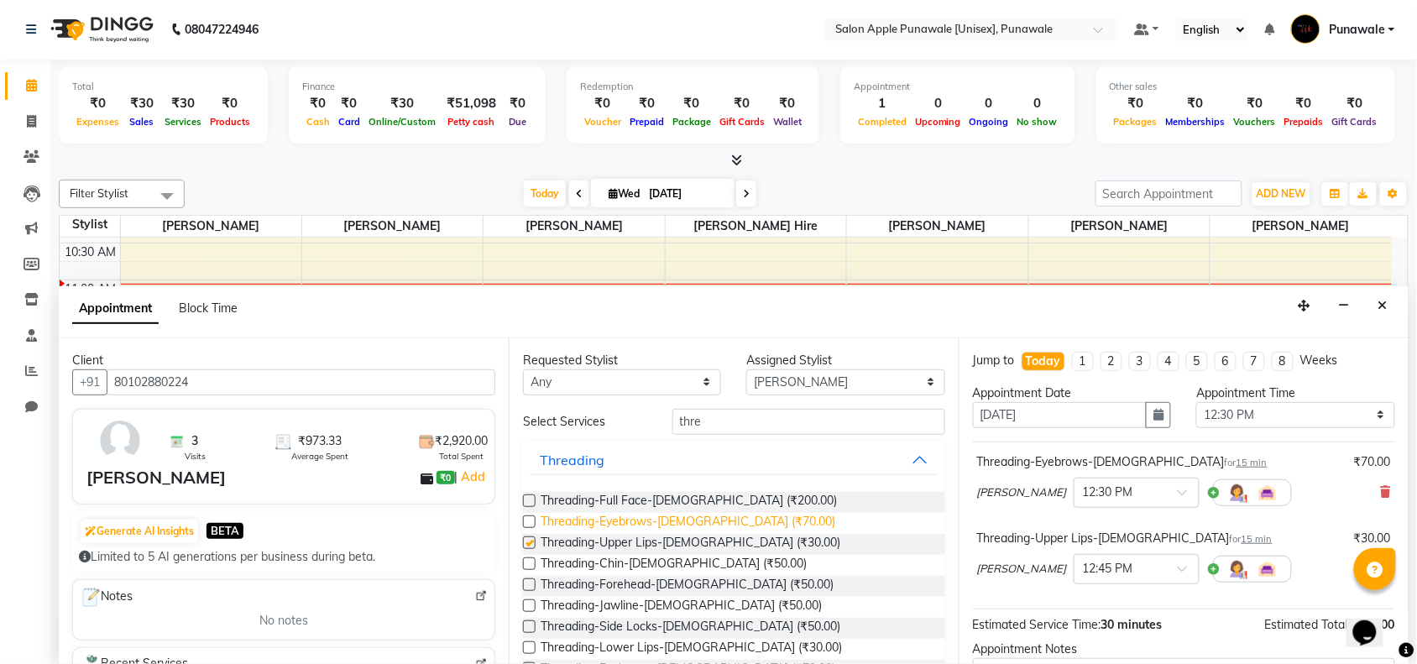
checkbox input "false"
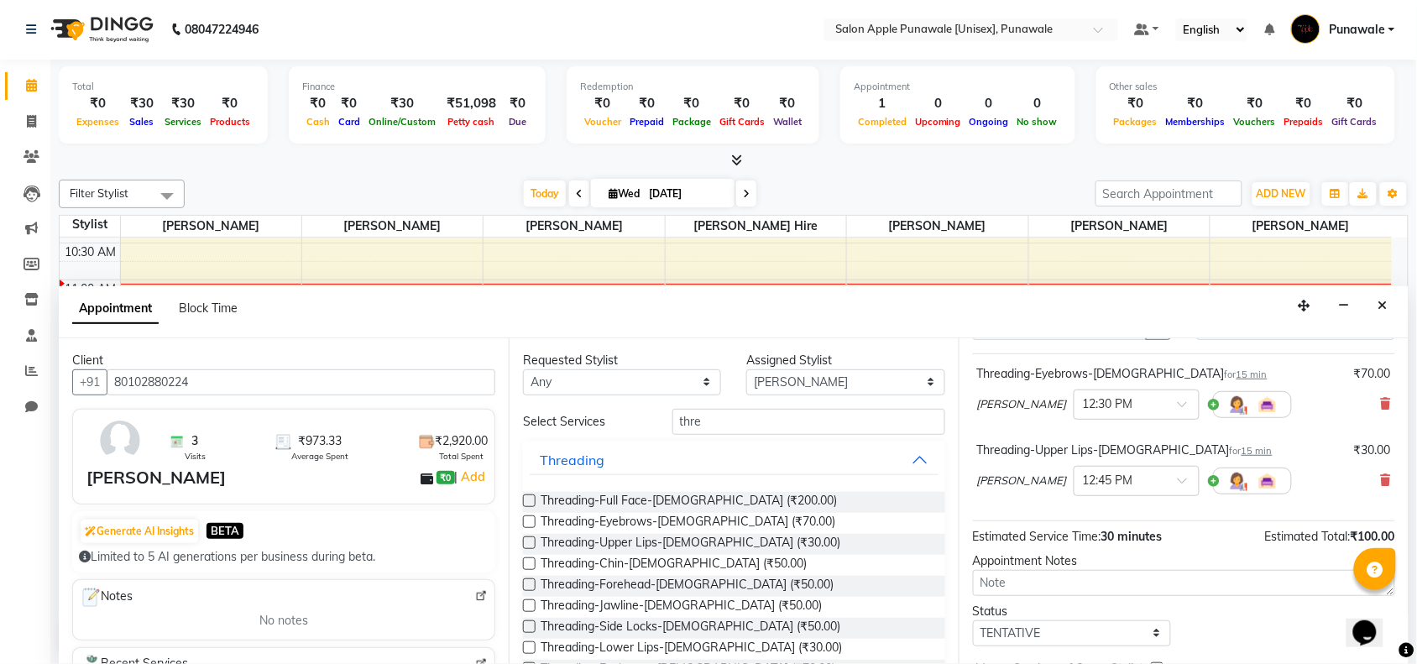
scroll to position [177, 0]
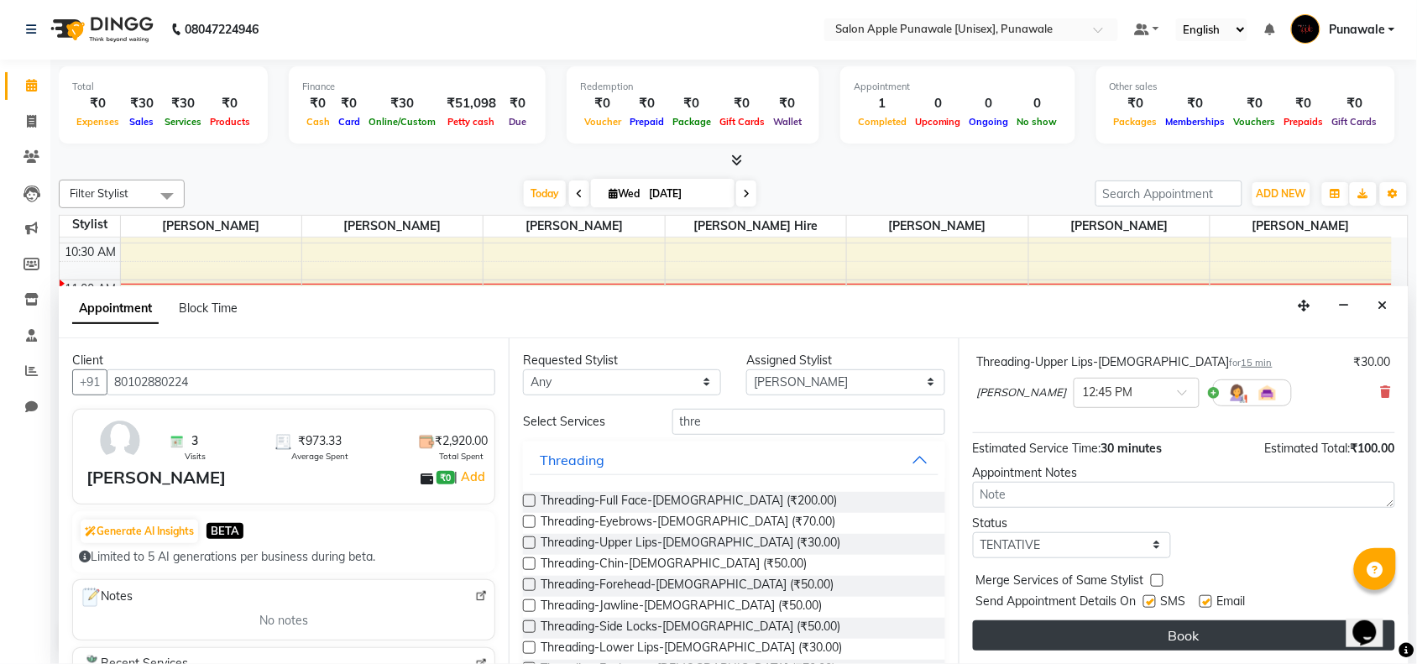
click at [1097, 639] on button "Book" at bounding box center [1184, 635] width 422 height 30
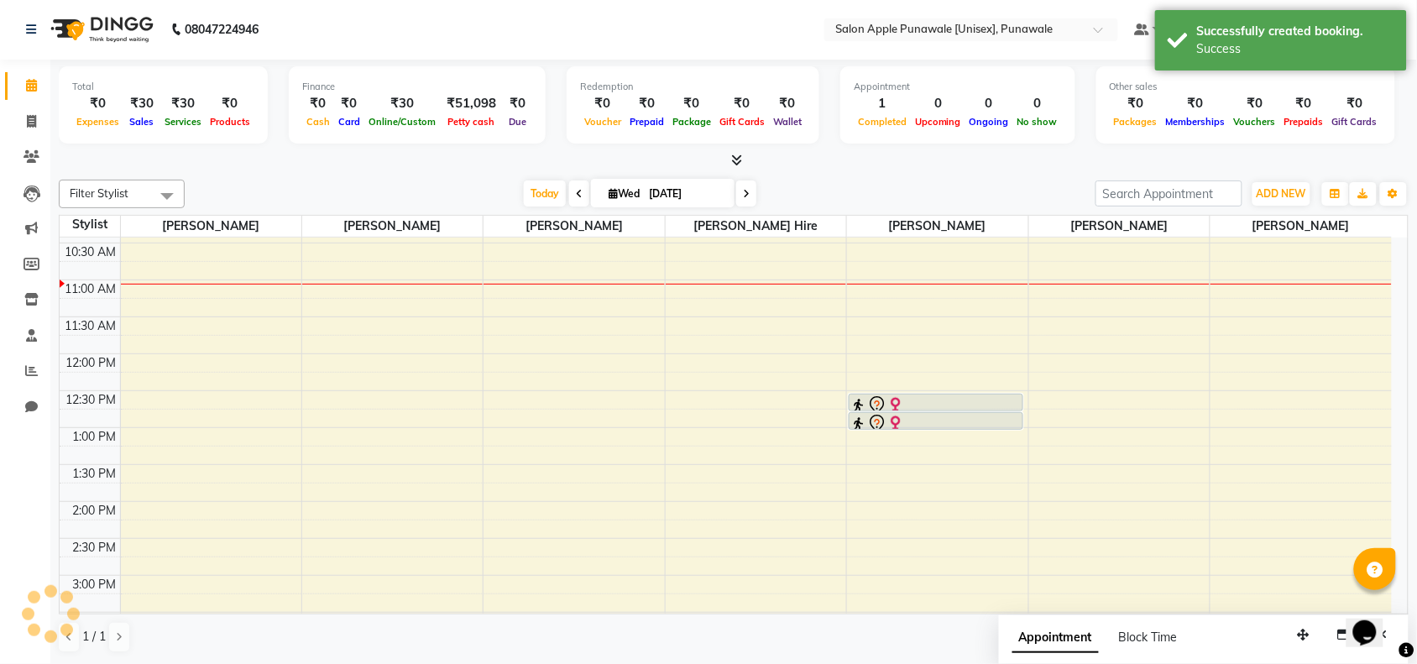
scroll to position [0, 0]
